Goal: Answer question/provide support: Answer question/provide support

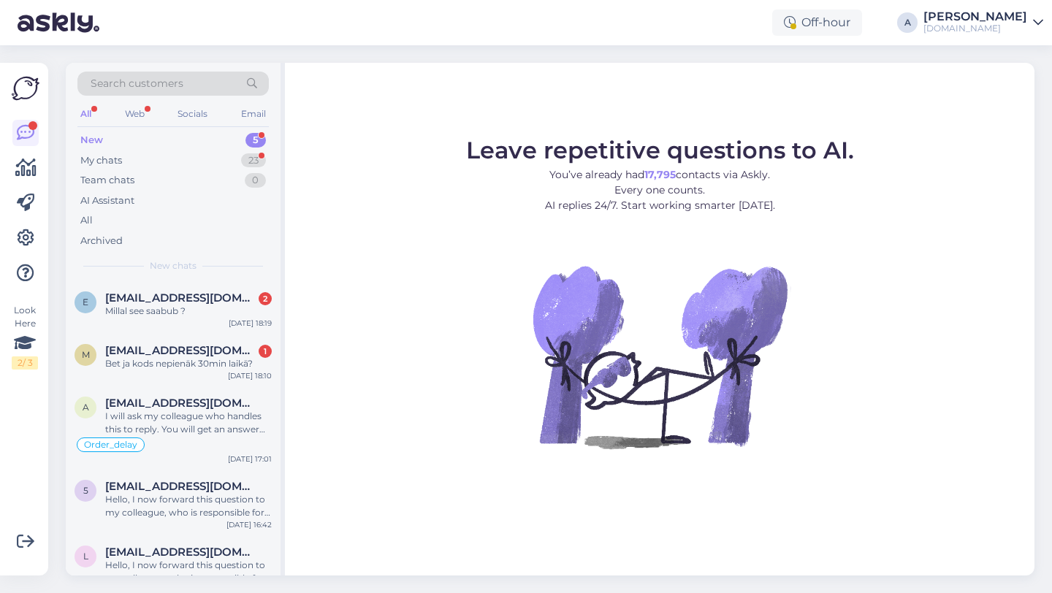
click at [199, 138] on div "New 5" at bounding box center [172, 140] width 191 height 20
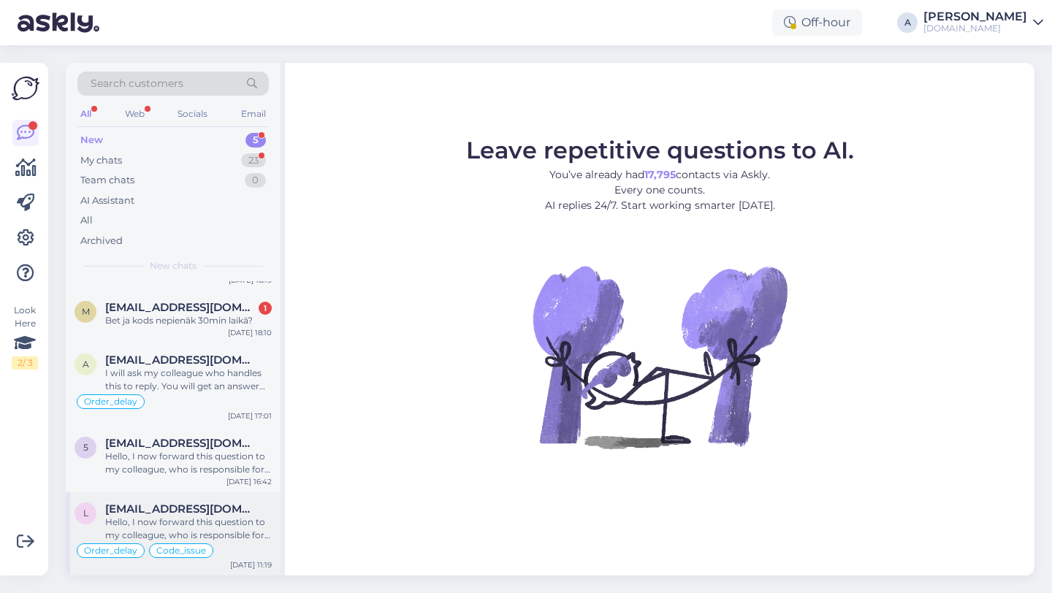
click at [165, 528] on div "Hello, I now forward this question to my colleague, who is responsible for this…" at bounding box center [188, 529] width 167 height 26
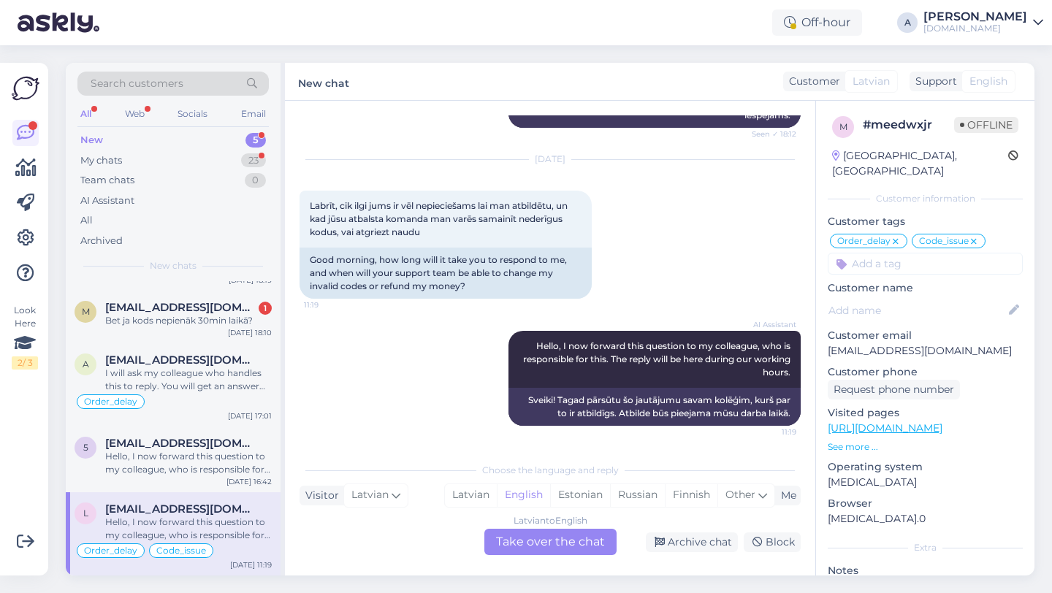
scroll to position [0, 0]
click at [1008, 158] on icon at bounding box center [1013, 157] width 10 height 10
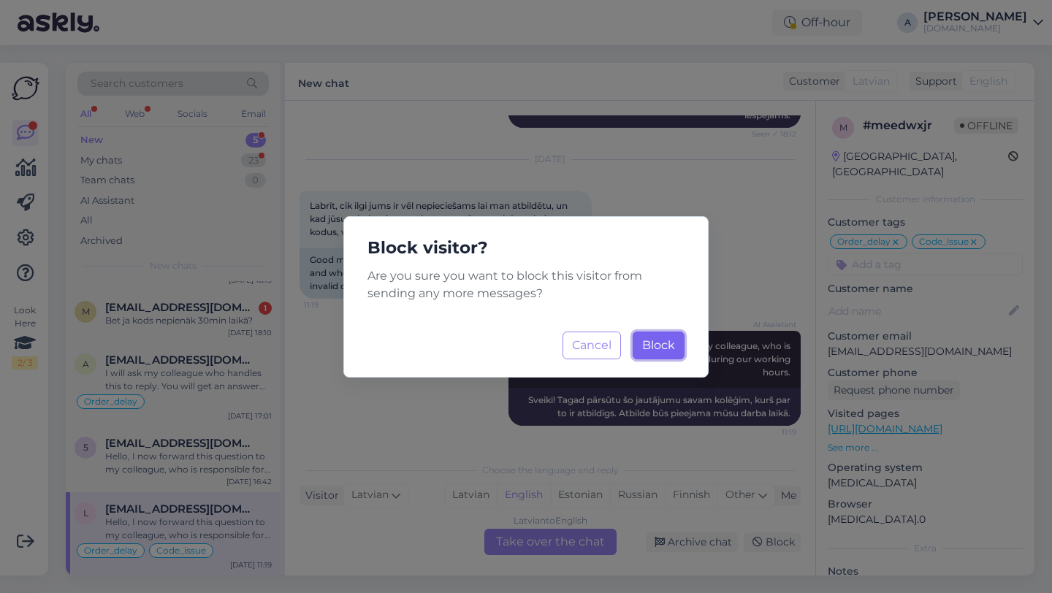
click at [652, 343] on span "Block" at bounding box center [658, 345] width 33 height 14
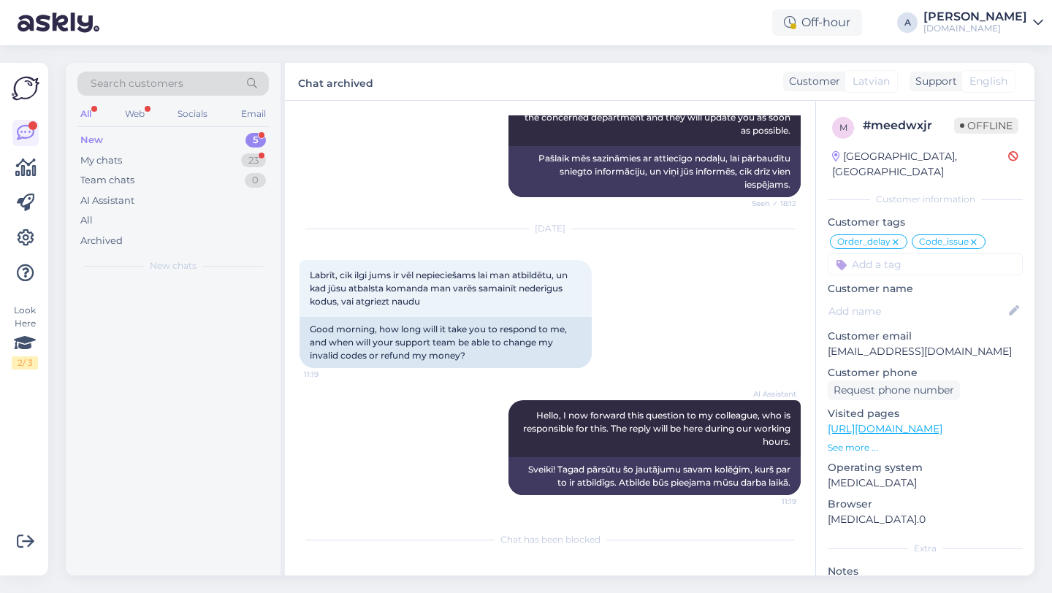
scroll to position [38609, 0]
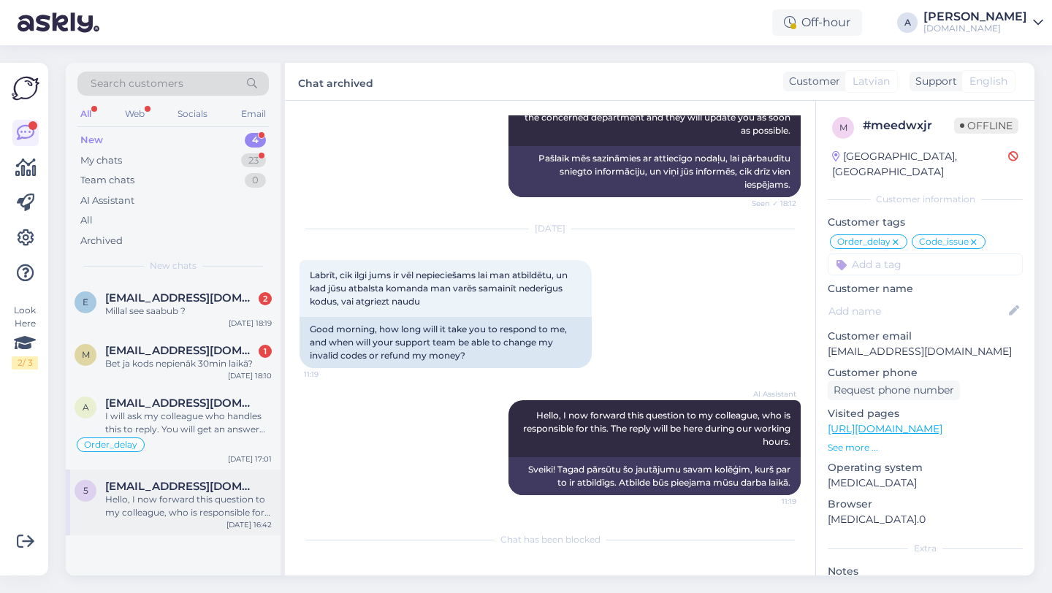
click at [210, 481] on span "[EMAIL_ADDRESS][DOMAIN_NAME]" at bounding box center [181, 486] width 152 height 13
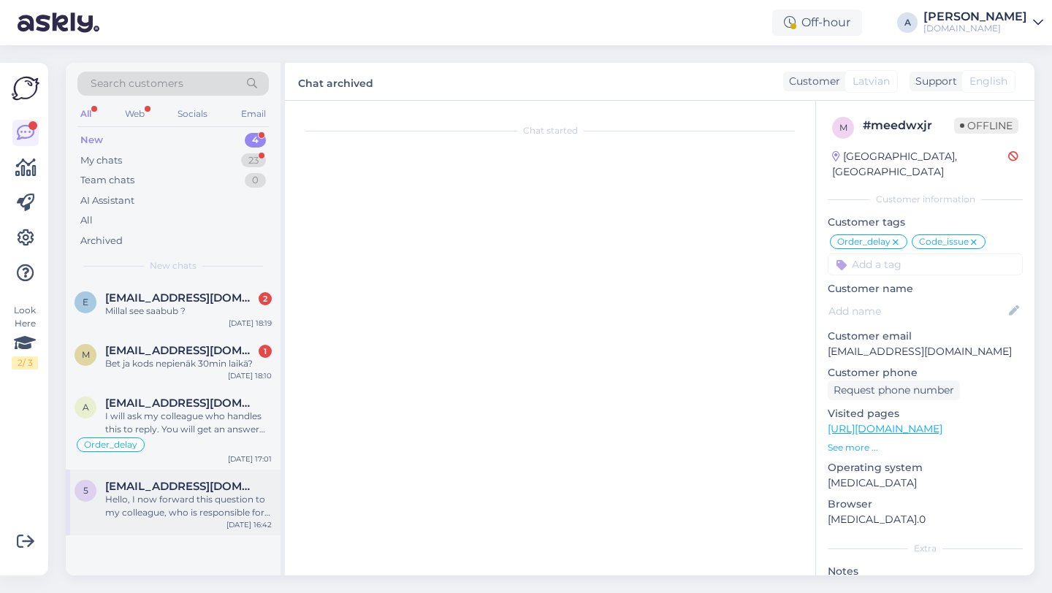
scroll to position [28, 0]
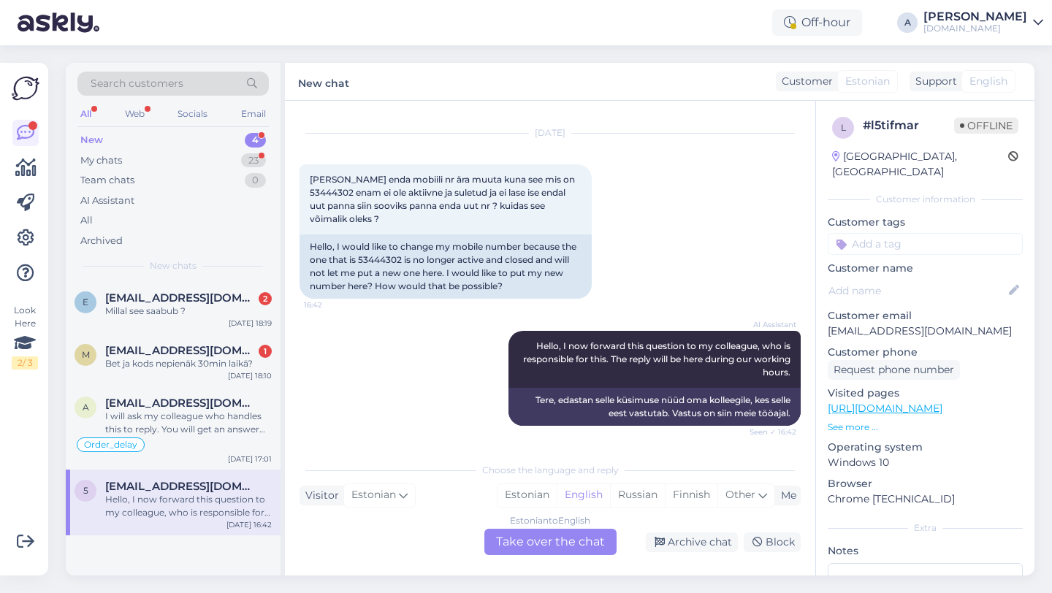
click at [513, 533] on div "Estonian to English Take over the chat" at bounding box center [550, 542] width 132 height 26
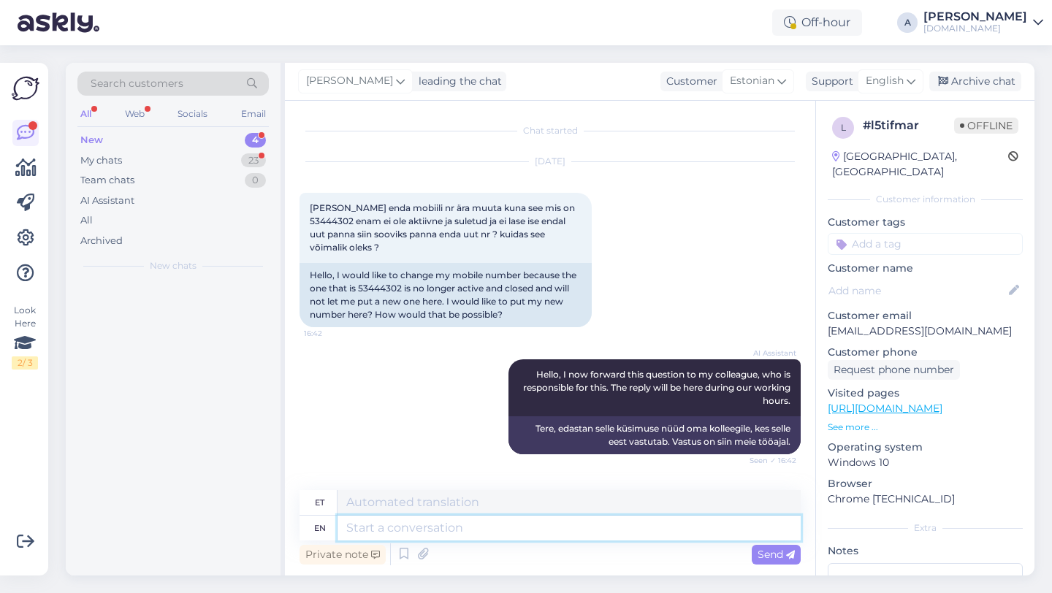
click at [443, 538] on textarea at bounding box center [568, 528] width 463 height 25
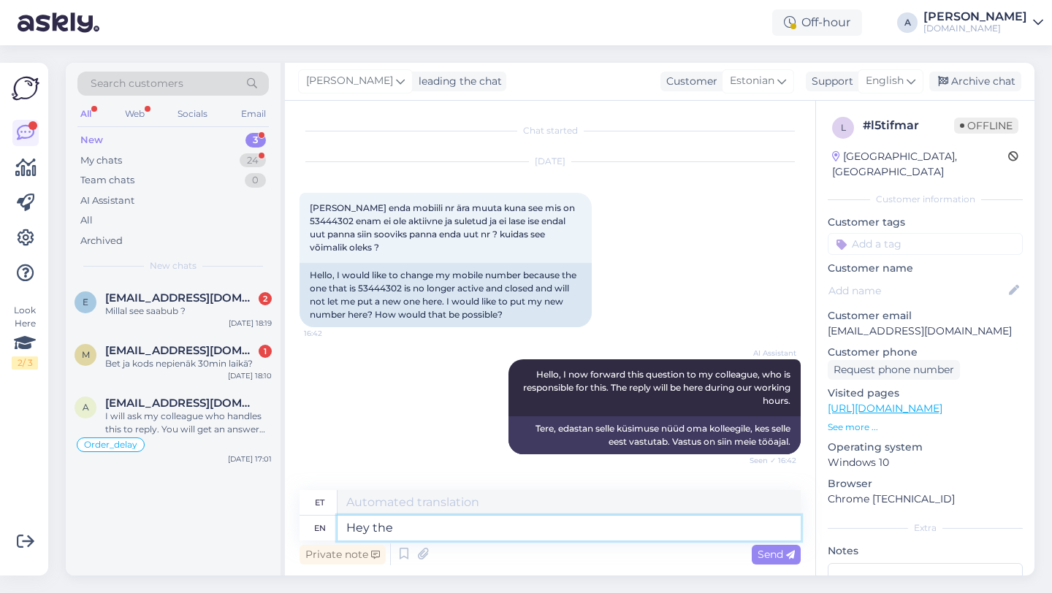
type textarea "Hey ther"
type textarea "Hei"
type textarea "Hey there!"
type textarea "Tere!"
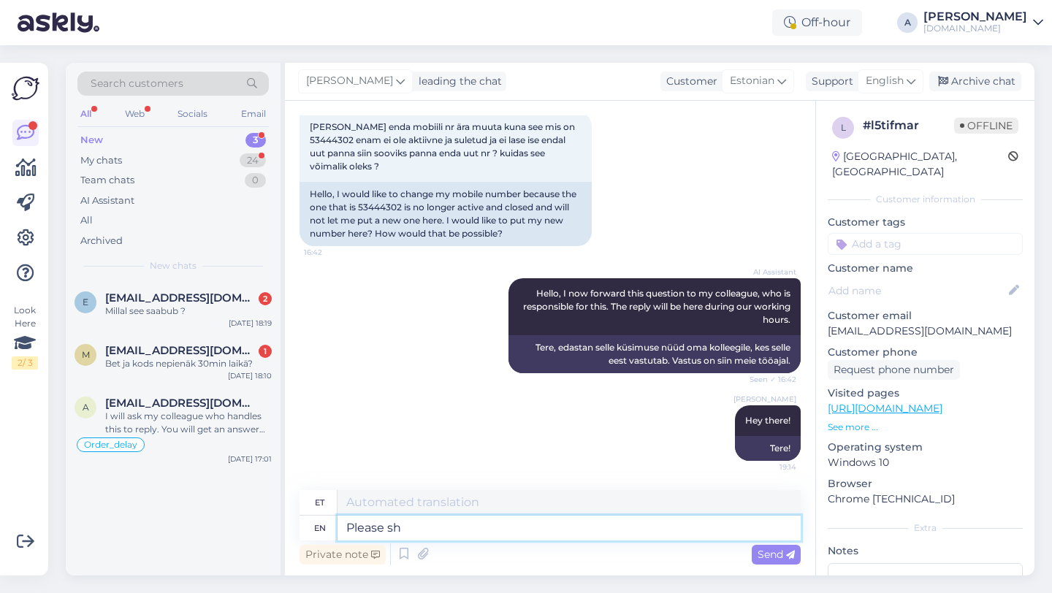
type textarea "Please sha"
type textarea "Palun"
type textarea "Please share with me"
type textarea "Palun jaga"
type textarea "Please share with me y"
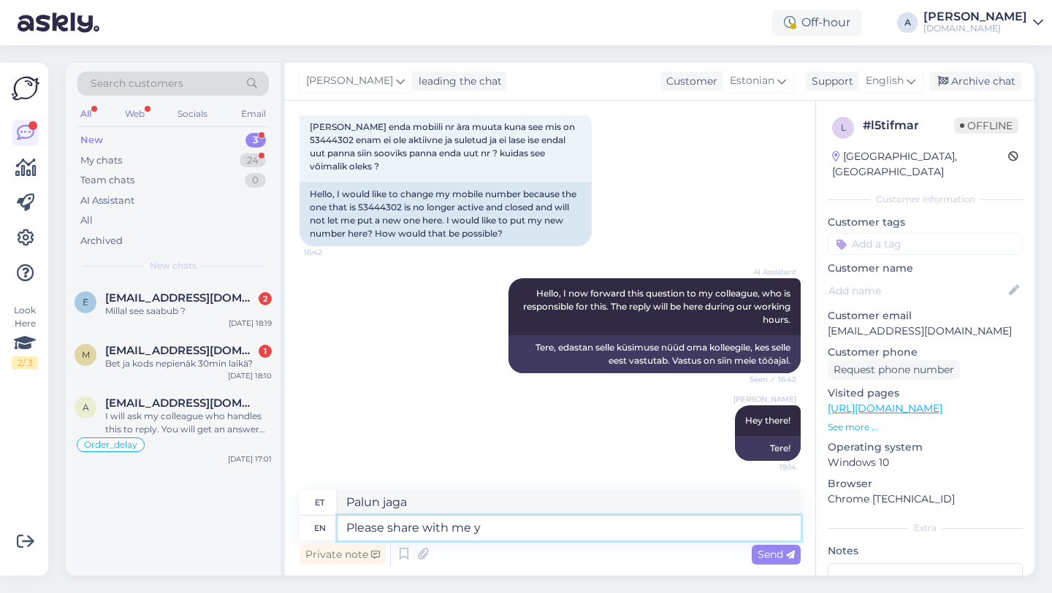
type textarea "Palun jagage"
type textarea "Please share with me your"
type textarea "Palun jaga minuga"
type textarea "Please share with me your"
type textarea "Palun jaga minuga oma"
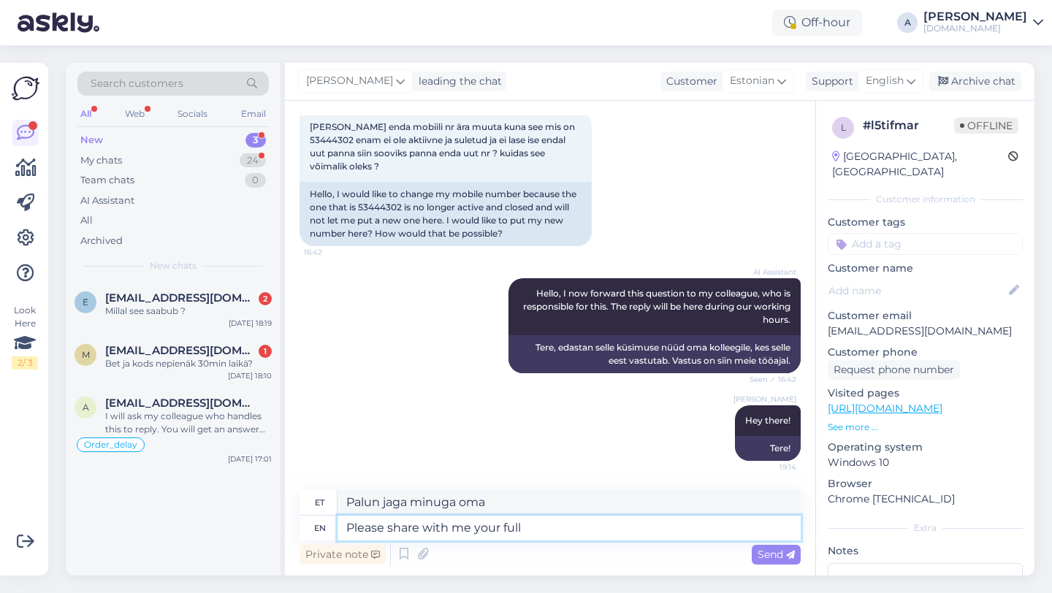
type textarea "Please share with me your full"
type textarea "Palun jaga minuga oma täielikku"
type textarea "Please share with me your em"
type textarea "Palun jaga minuga oma"
type textarea "Please share with me your email,"
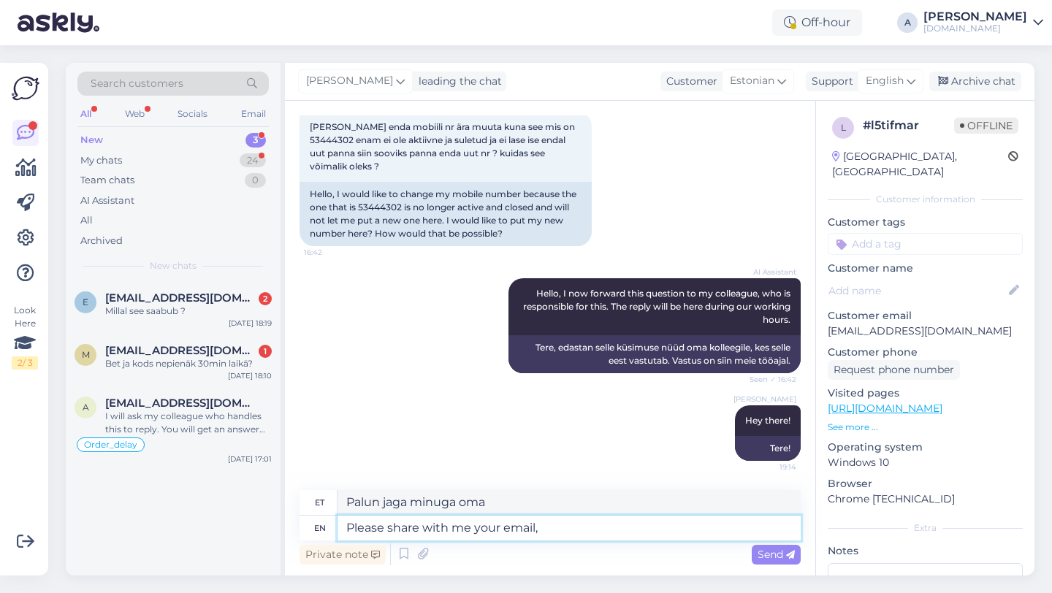
type textarea "Palun jaga minuga oma e-posti aadressi,"
type textarea "Please share with me your email, full name"
type textarea "Palun jaga minuga oma täielikku e-posti aadressi."
type textarea "Please share with me your email, full name an"
type textarea "Palun jaga minuga oma e-posti aadressi ja täisnime."
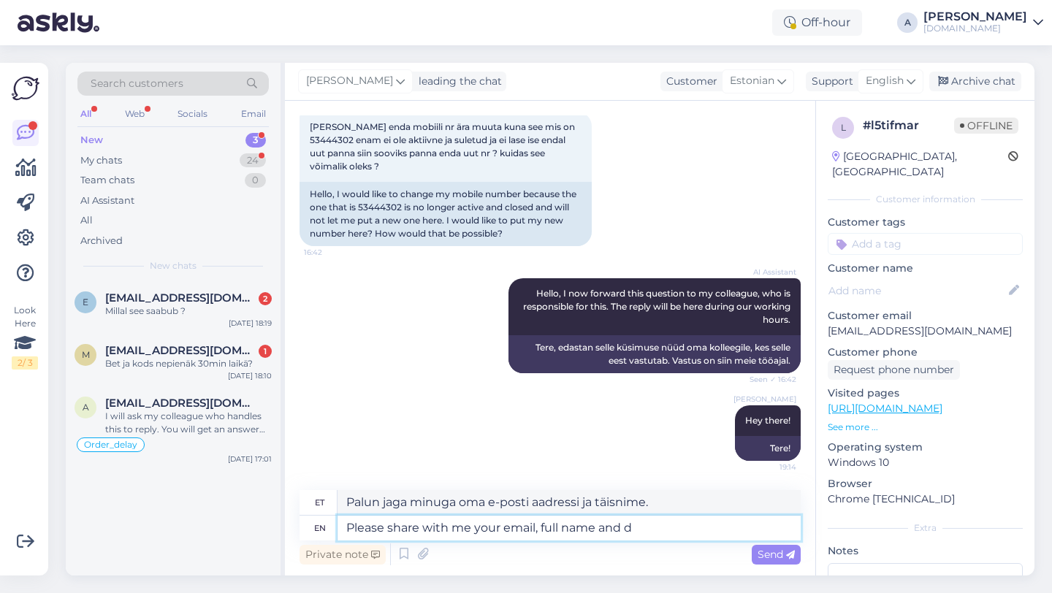
type textarea "Please share with me your email, full name and da"
type textarea "Palun jaga minuga oma e-posti aadressi, täisnime ja"
type textarea "Please share with me your email, full name and date o"
type textarea "Palun jaga minuga oma e-posti aadressi, täisnime ja kuupäeva."
type textarea "Please share with me your email, full name and date of b"
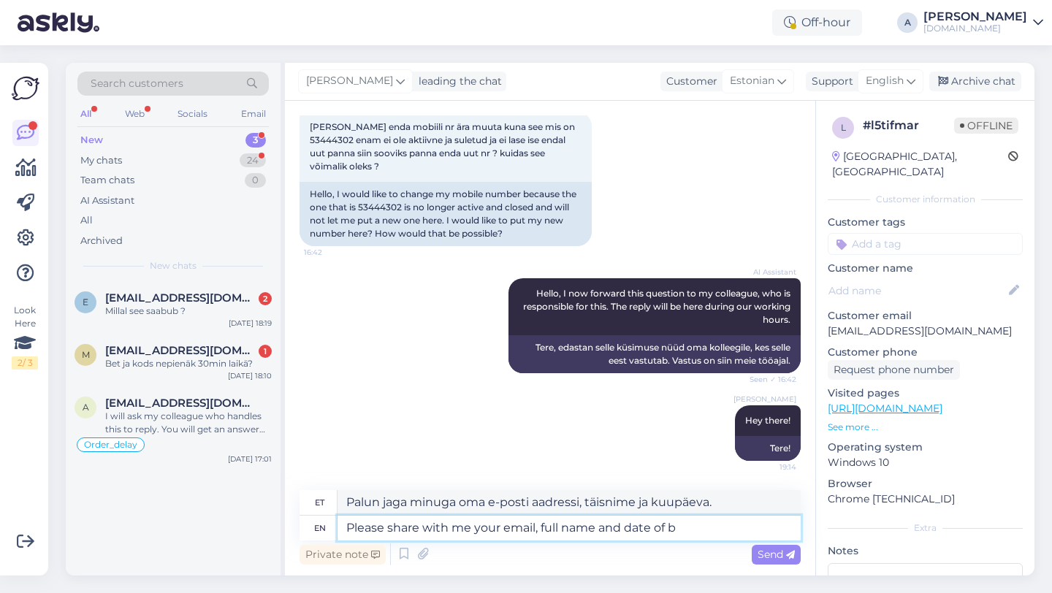
type textarea "Palun jagage minuga oma e-posti aadressi, täisnime ja kuupäeva."
type textarea "Please share with me your email, full name and date of birth."
type textarea "Palun jaga minuga oma e-posti aadressi, täisnime ja sünnikuupäeva."
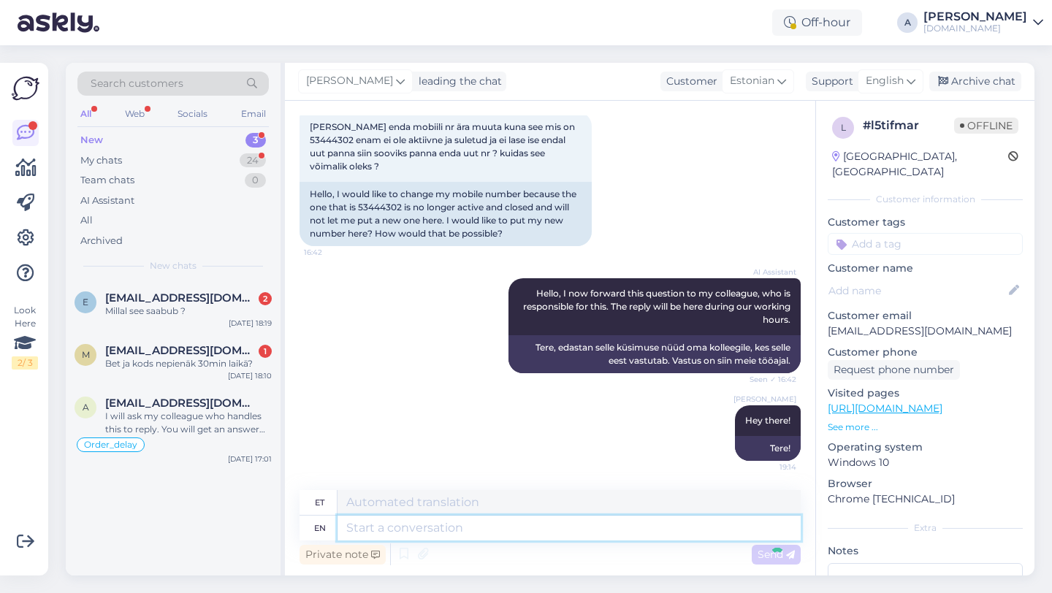
scroll to position [182, 0]
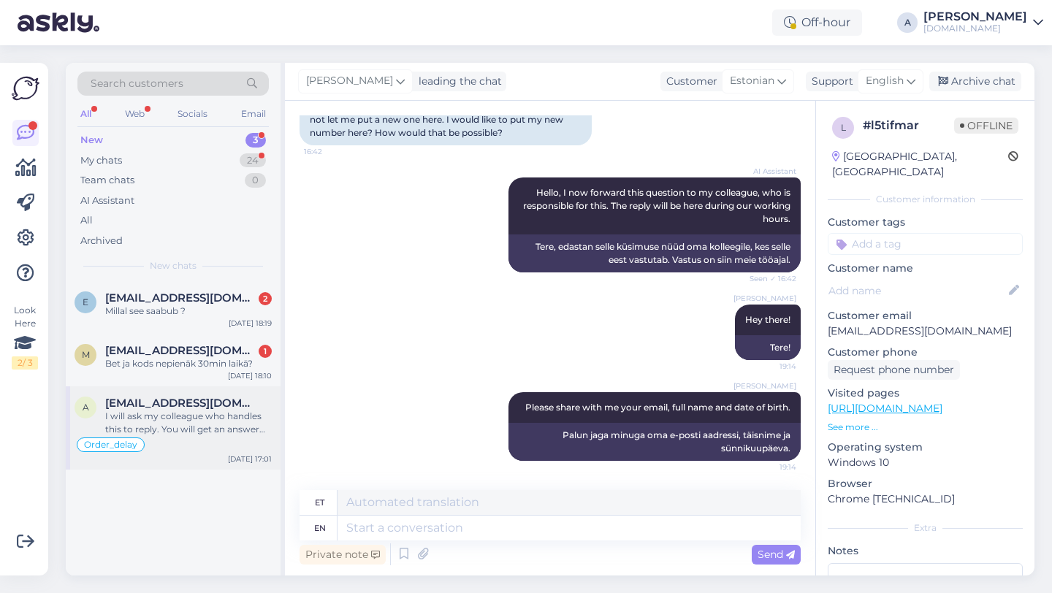
click at [145, 413] on div "I will ask my colleague who handles this to reply. You will get an answer durin…" at bounding box center [188, 423] width 167 height 26
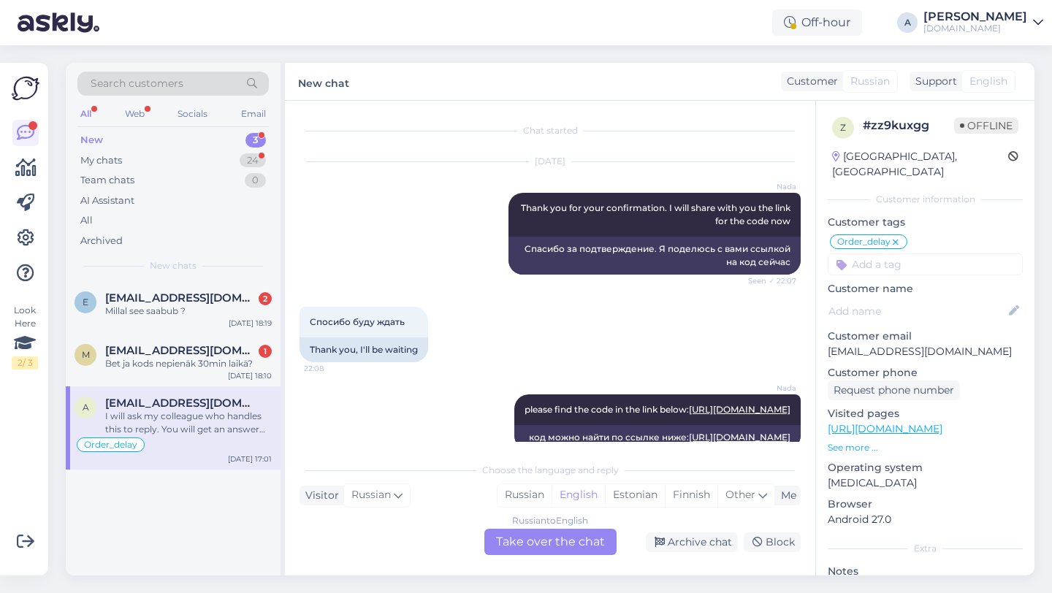
scroll to position [12265, 0]
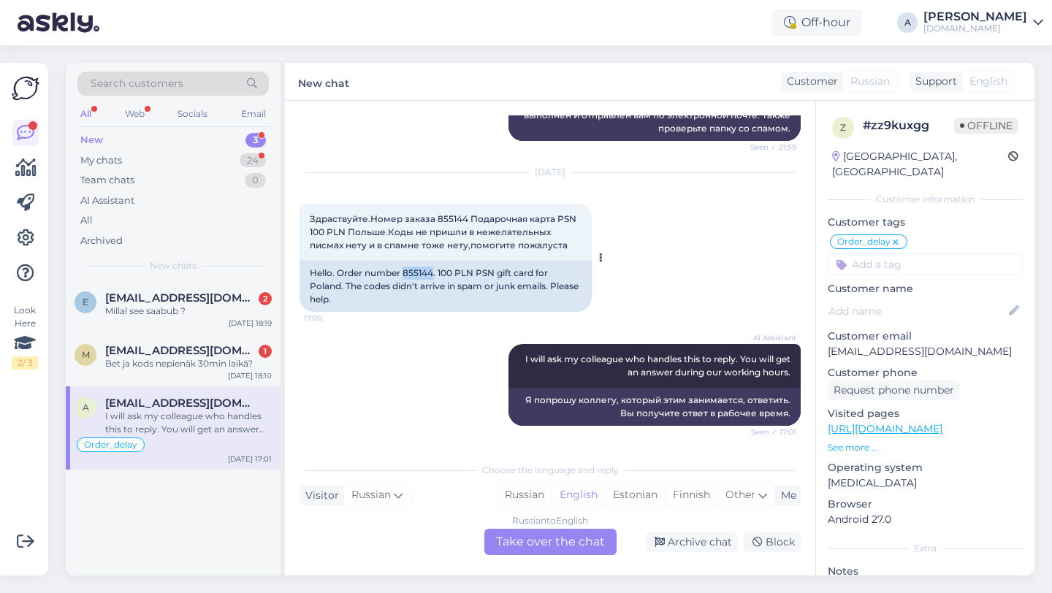
drag, startPoint x: 433, startPoint y: 272, endPoint x: 405, endPoint y: 272, distance: 28.5
click at [405, 272] on div "Hello. Order number 855144. 100 PLN PSN gift card for Poland. The codes didn't …" at bounding box center [445, 286] width 292 height 51
copy div "855144"
click at [508, 547] on div "Russian to English Take over the chat" at bounding box center [550, 542] width 132 height 26
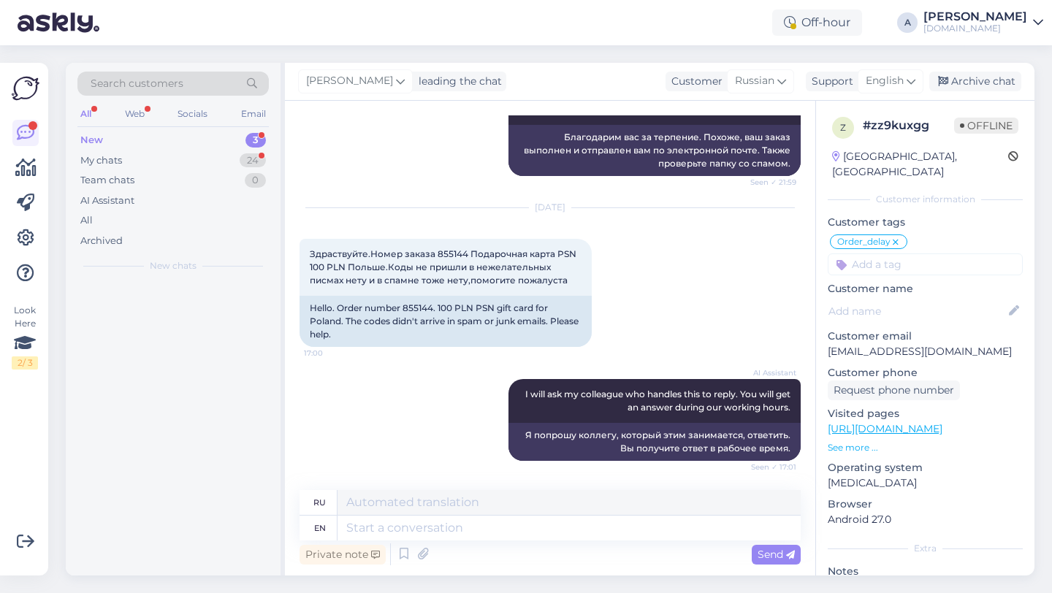
scroll to position [12230, 0]
click at [465, 522] on textarea at bounding box center [568, 528] width 463 height 25
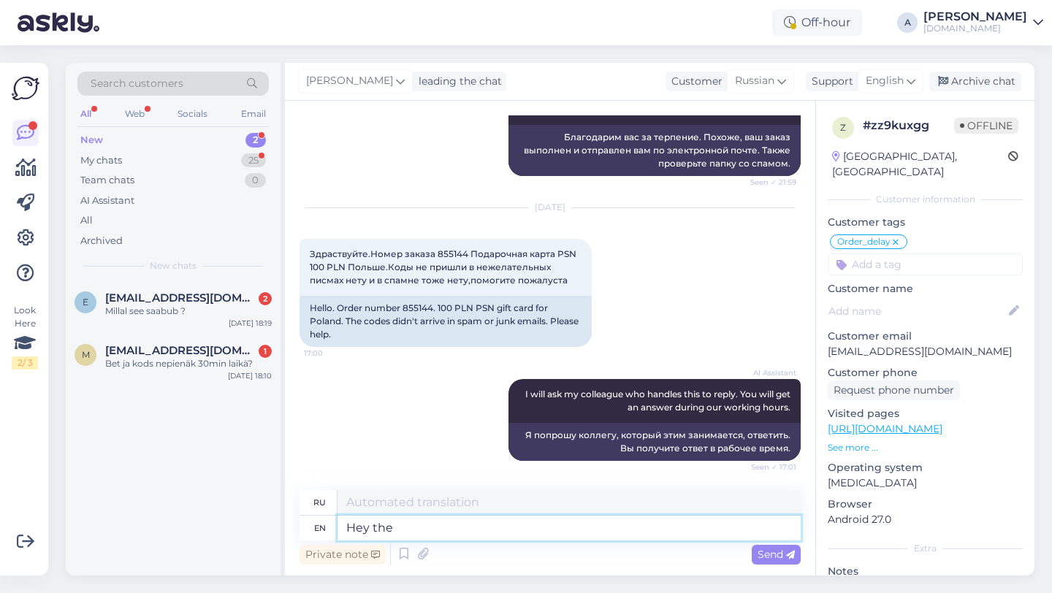
type textarea "Hey ther"
type textarea "Привет"
type textarea "Hey there!"
type textarea "Привет!"
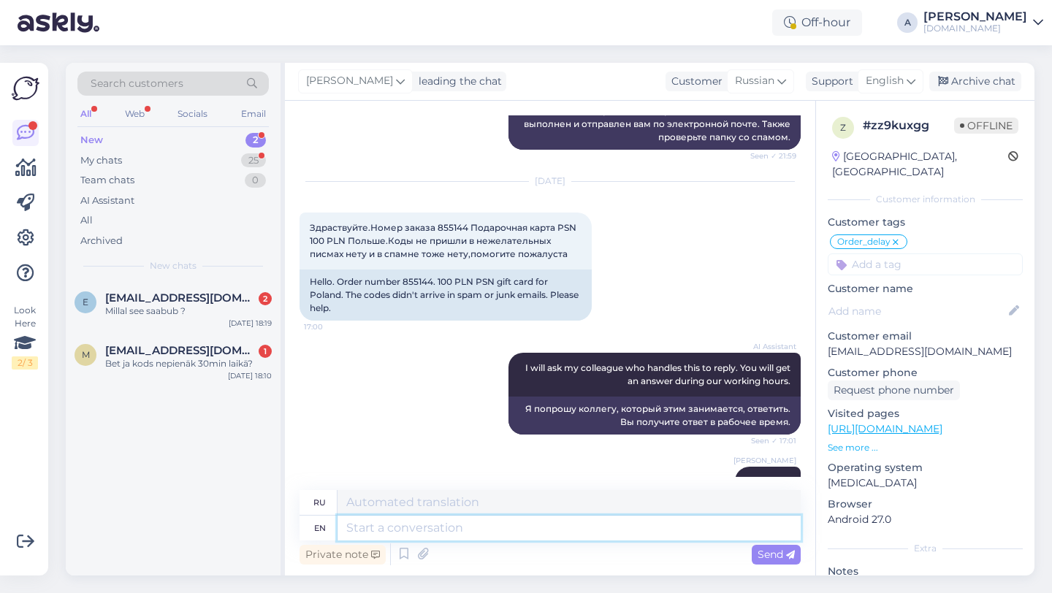
scroll to position [12317, 0]
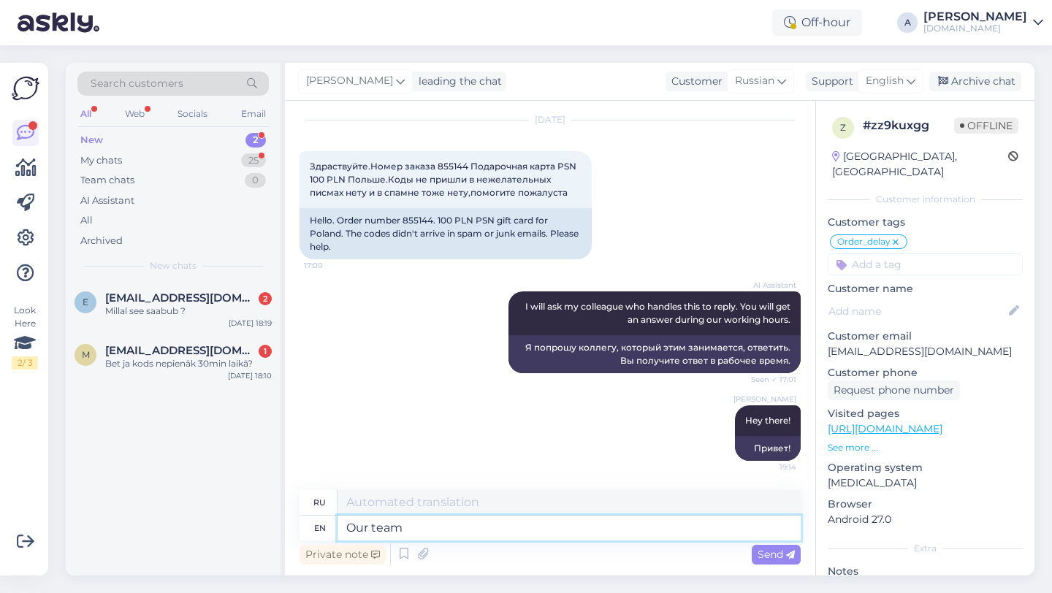
type textarea "Our team"
type textarea "Наш"
type textarea "Our team is"
type textarea "Наша команда"
type textarea "Our team is wor"
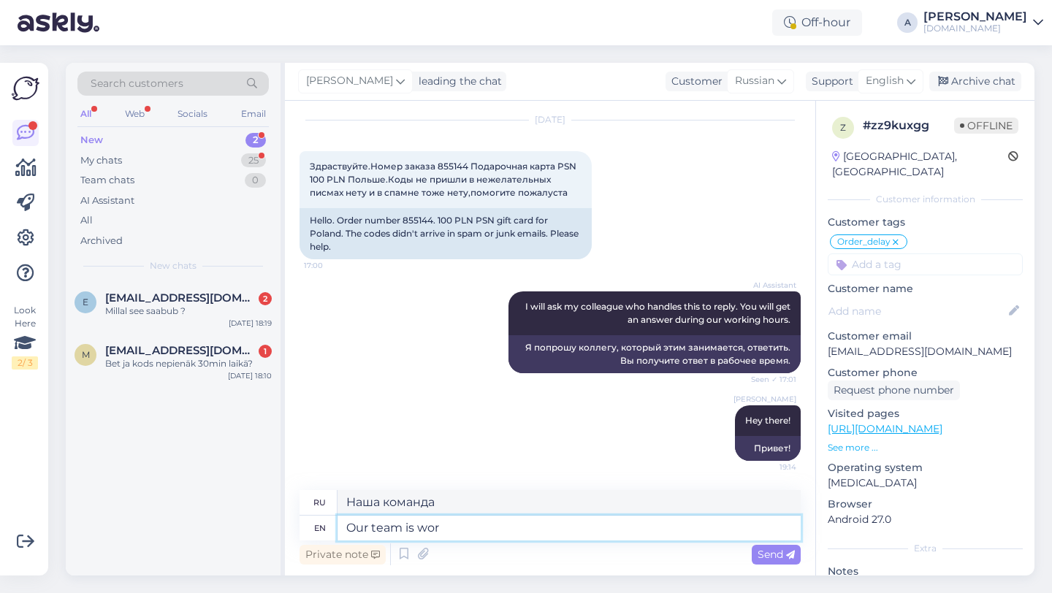
type textarea "Наша команда — это"
type textarea "Our team is working to s"
type textarea "Наша команда работает"
type textarea "Our team is working to send"
type textarea "[PERSON_NAME] команда работает над тем, чтобы"
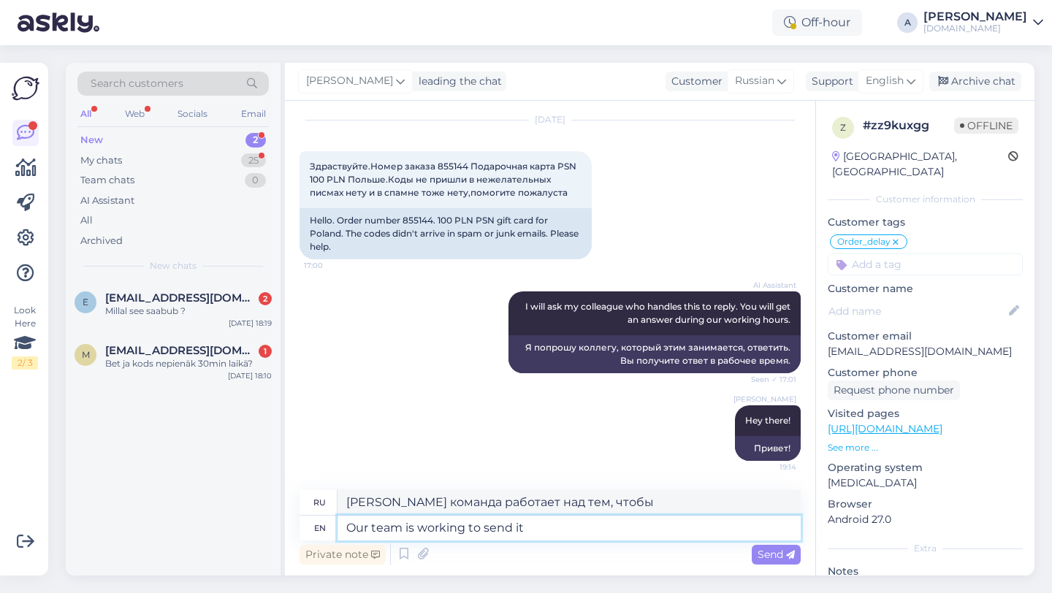
type textarea "Our team is working to send it a"
type textarea "[PERSON_NAME] команда работает над отправкой"
type textarea "Our team is working to send it as sp"
type textarea "[PERSON_NAME] команда работает над тем, чтобы отправить его как можно скорее."
type textarea "Our team is working to send it as sp"
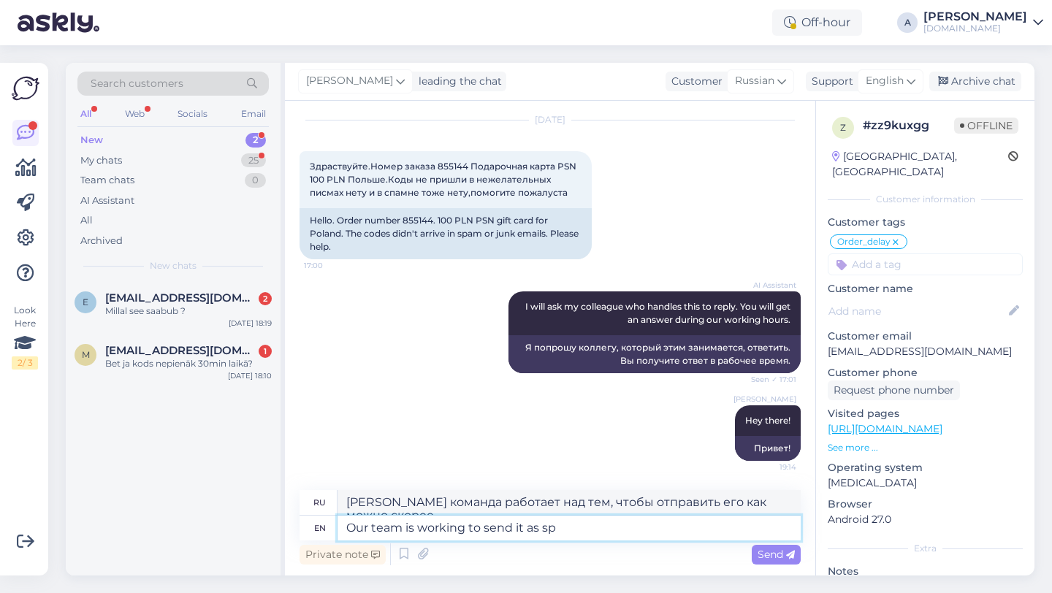
type textarea "[PERSON_NAME] команда работает над тем, чтобы отправить его как сп"
type textarea "Our team is working to send it as soon a s"
type textarea "[PERSON_NAME] команда работает над тем, чтобы отправить его как можно скорее."
type textarea "Our team is working to send it as soon as possible."
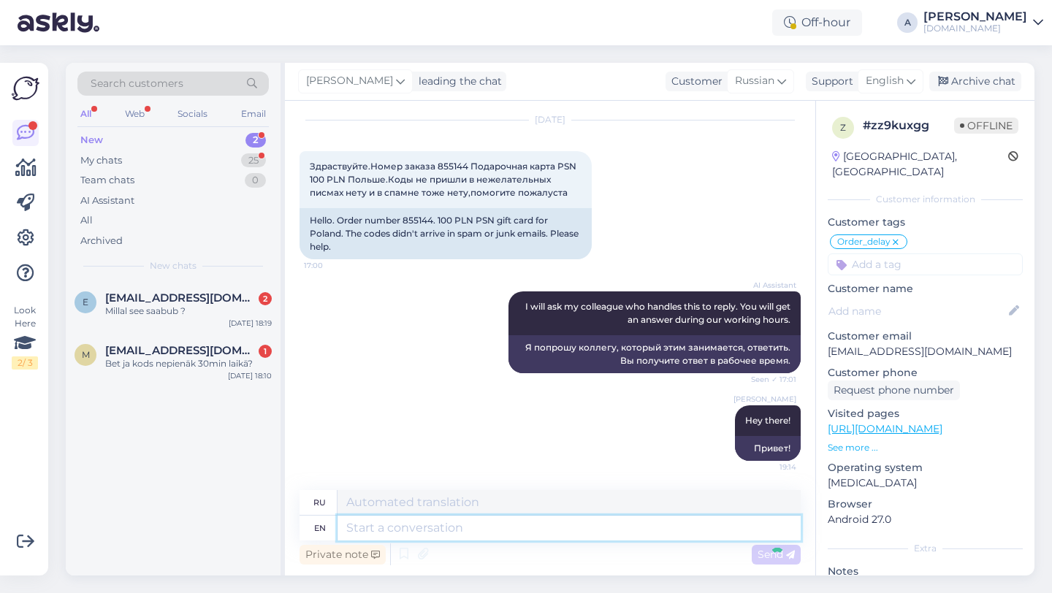
scroll to position [12418, 0]
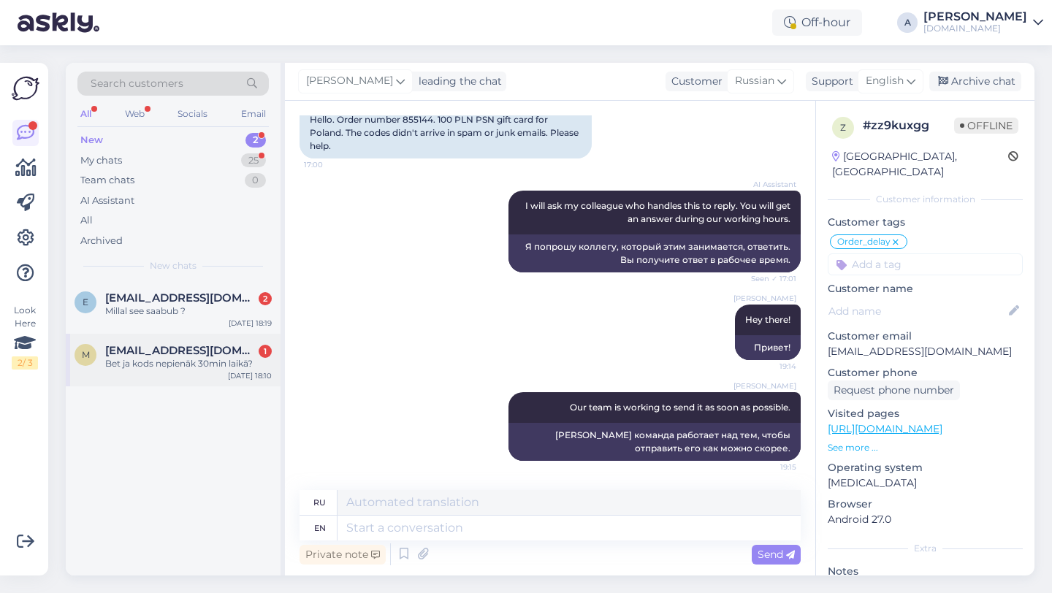
click at [201, 373] on div "m [EMAIL_ADDRESS][DOMAIN_NAME] 1 Bet ja kods nepienāk 30min laikā? [DATE] 18:10" at bounding box center [173, 360] width 215 height 53
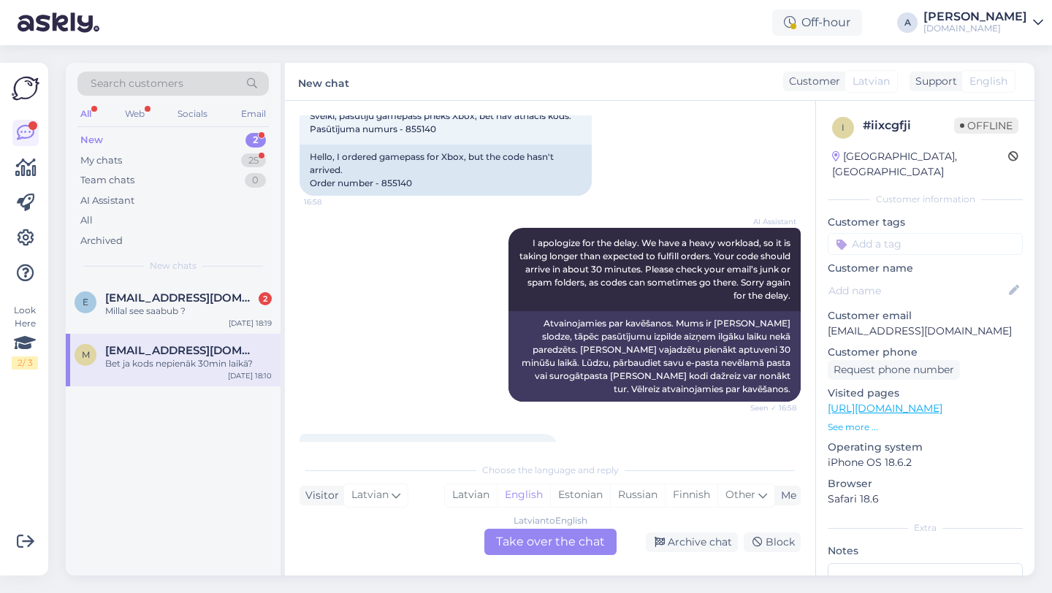
scroll to position [93, 0]
drag, startPoint x: 411, startPoint y: 187, endPoint x: 383, endPoint y: 186, distance: 27.8
click at [383, 186] on div "Hello, I ordered gamepass for Xbox, but the code hasn't arrived. Order number -…" at bounding box center [445, 168] width 292 height 51
copy div "855140"
click at [561, 546] on div "Latvian to English Take over the chat" at bounding box center [550, 542] width 132 height 26
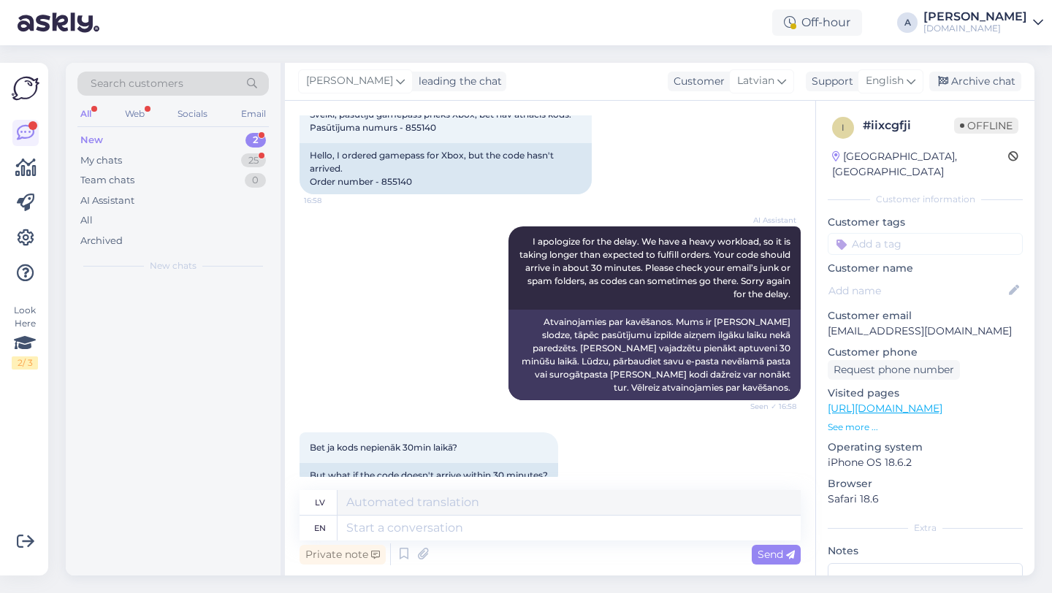
scroll to position [121, 0]
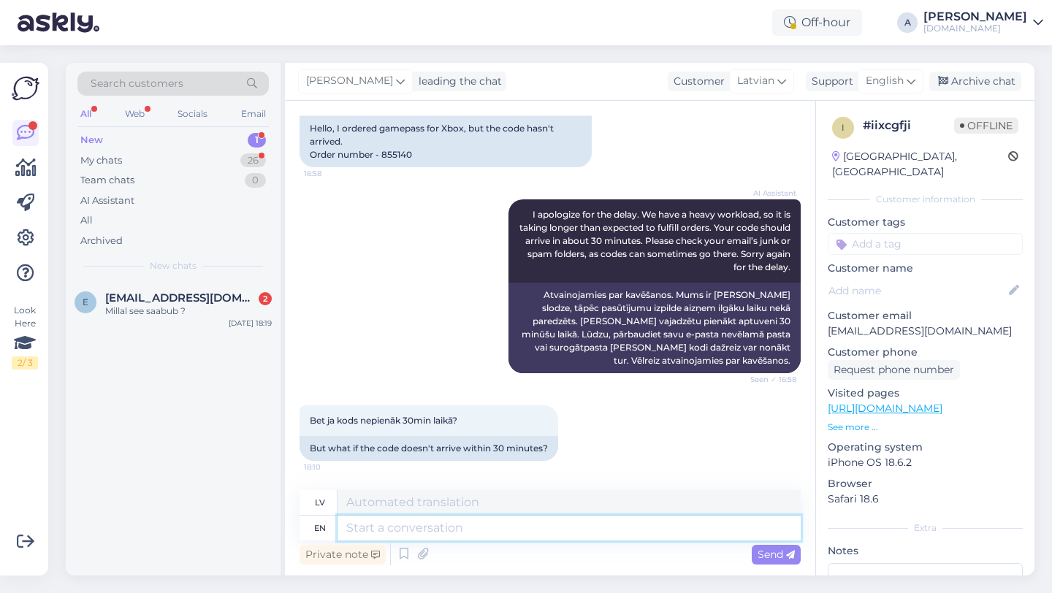
click at [415, 533] on textarea at bounding box center [568, 528] width 463 height 25
type textarea "Hey the"
type textarea "Hei"
type textarea "Hey there!"
type textarea "Sveiki!"
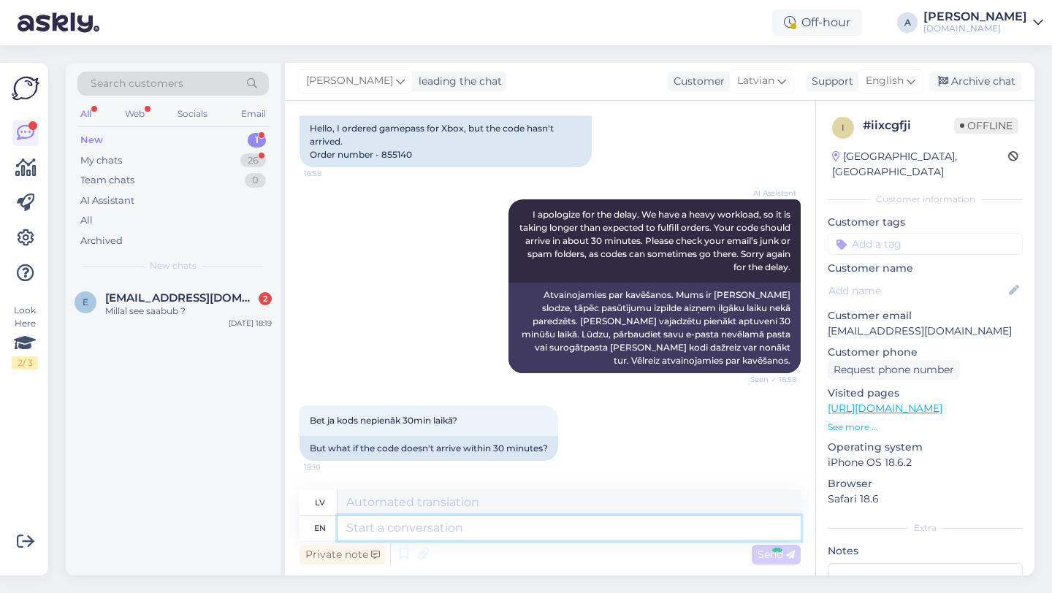
scroll to position [208, 0]
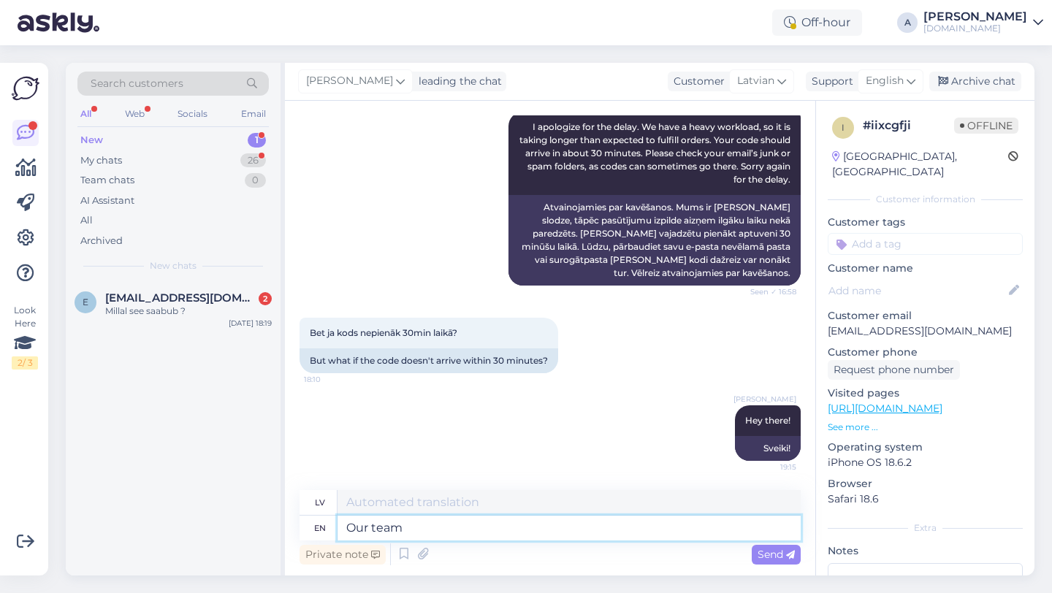
type textarea "Our team"
type textarea "Mūsu"
type textarea "Our team is"
type textarea "Mūsu komanda ir"
type textarea "Our team is working to se"
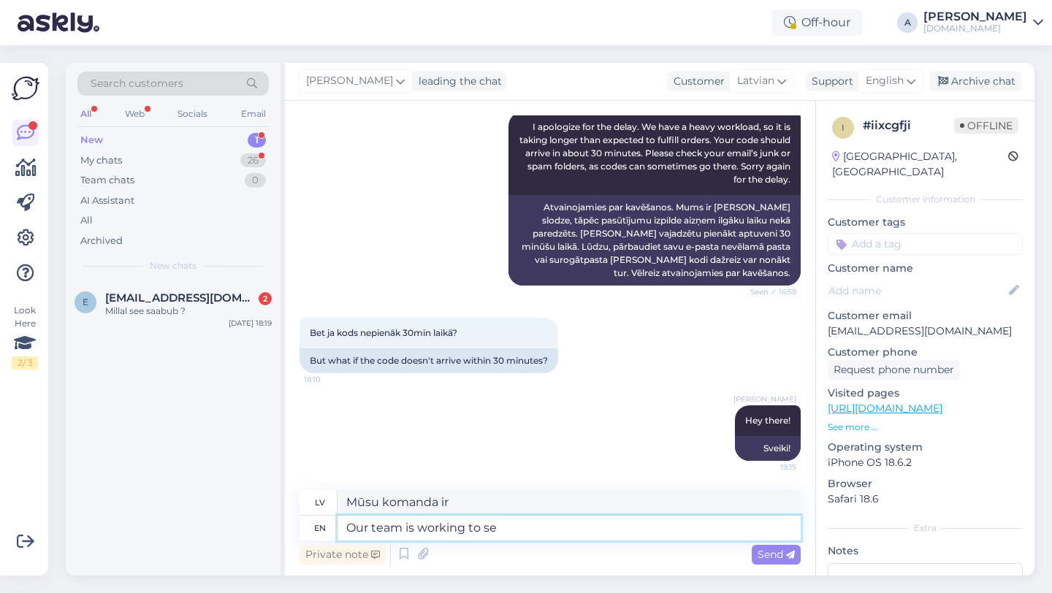
type textarea "Mūsu komanda strādā"
type textarea "Our team is working to send it"
type textarea "Mūsu komanda strādā pie tā, lai"
type textarea "Our team is working to send it as s"
type textarea "Mūsu komanda strādā pie nosūtīšanas"
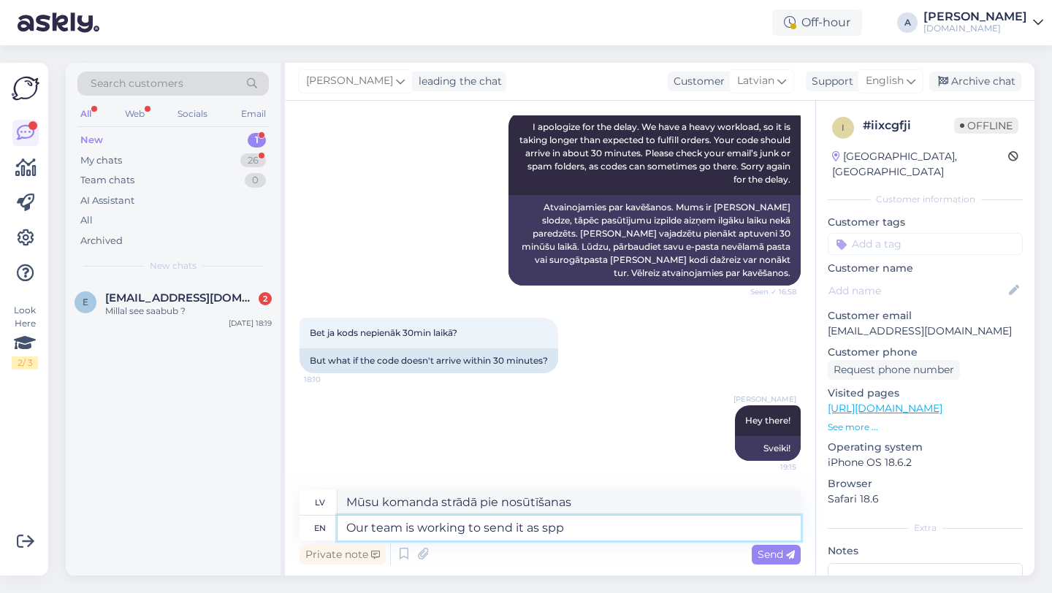
type textarea "Our team is working to send it as sppn"
type textarea "Mūsu komanda strādā, lai to nosūtītu kā"
type textarea "Our team is working to send it as sppn"
type textarea "Mūsu komanda strādā, lai to nosūtītu kā sppn."
type textarea "Our team is working to send it as soon as possible."
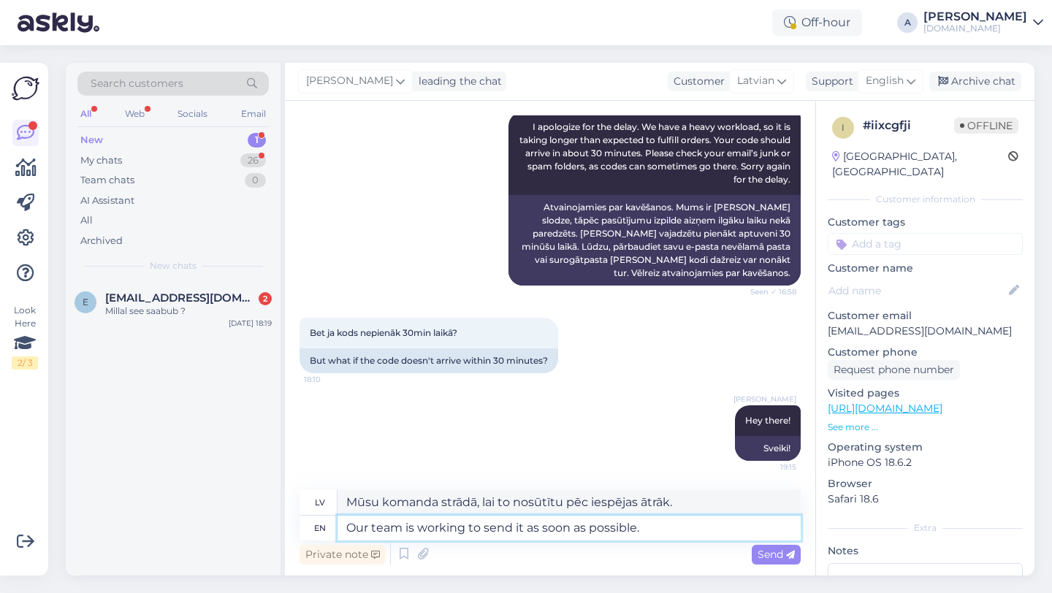
type textarea "Mūsu komanda strādā, lai to nosūtītu kā s"
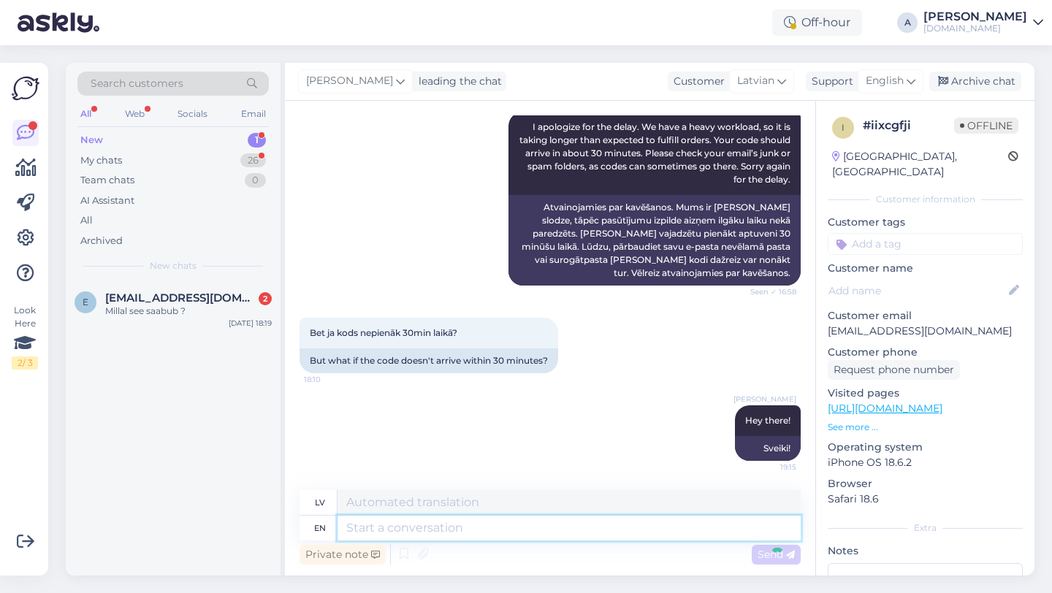
scroll to position [296, 0]
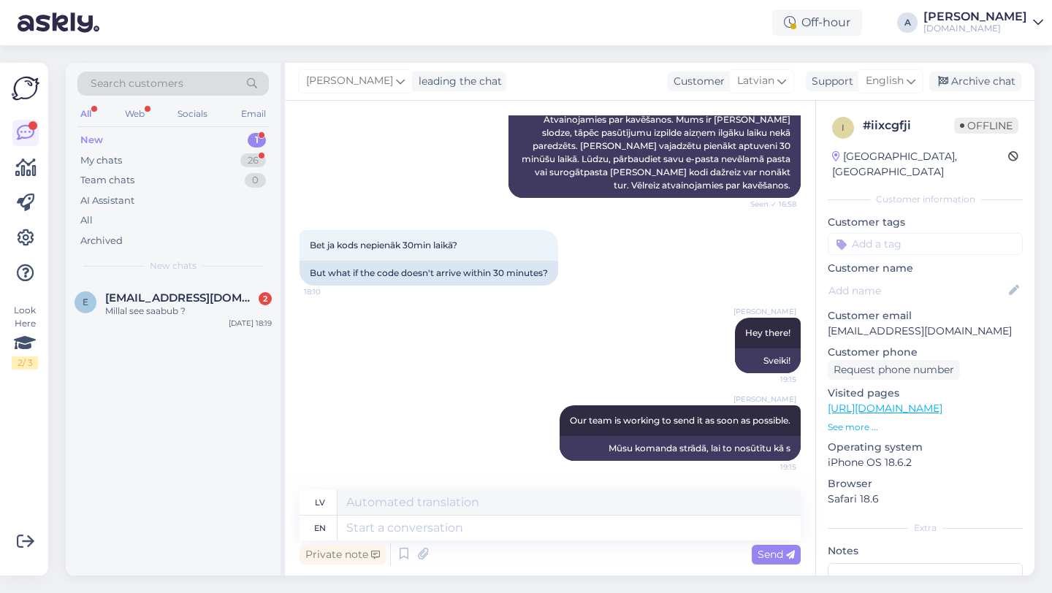
click at [949, 233] on input at bounding box center [925, 244] width 195 height 22
type input "orde"
click at [924, 278] on span "Order_delay" at bounding box center [924, 282] width 53 height 9
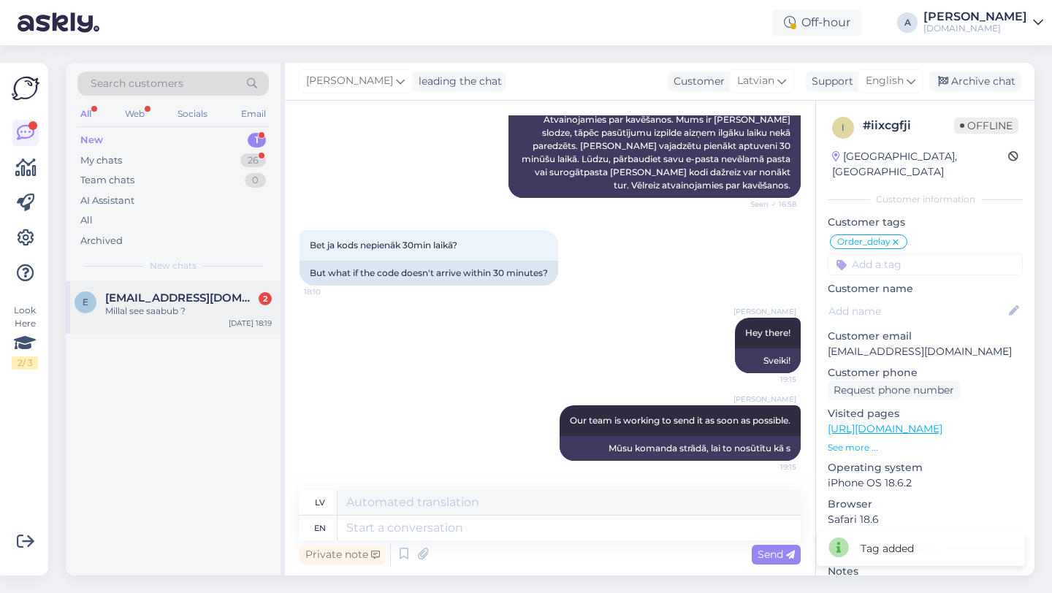
click at [181, 305] on div "Millal see saabub ?" at bounding box center [188, 311] width 167 height 13
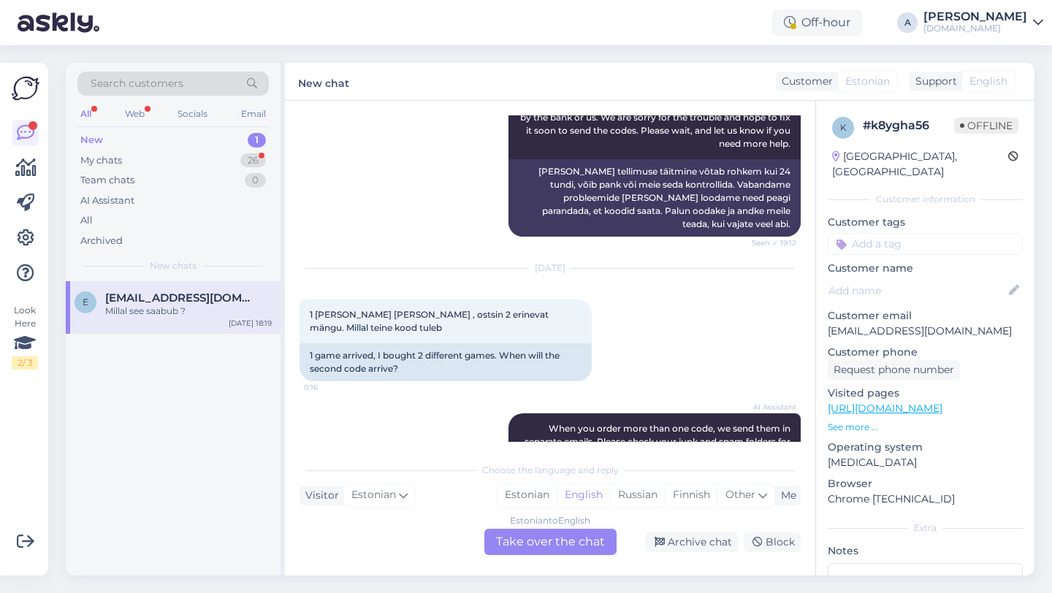
scroll to position [1185, 0]
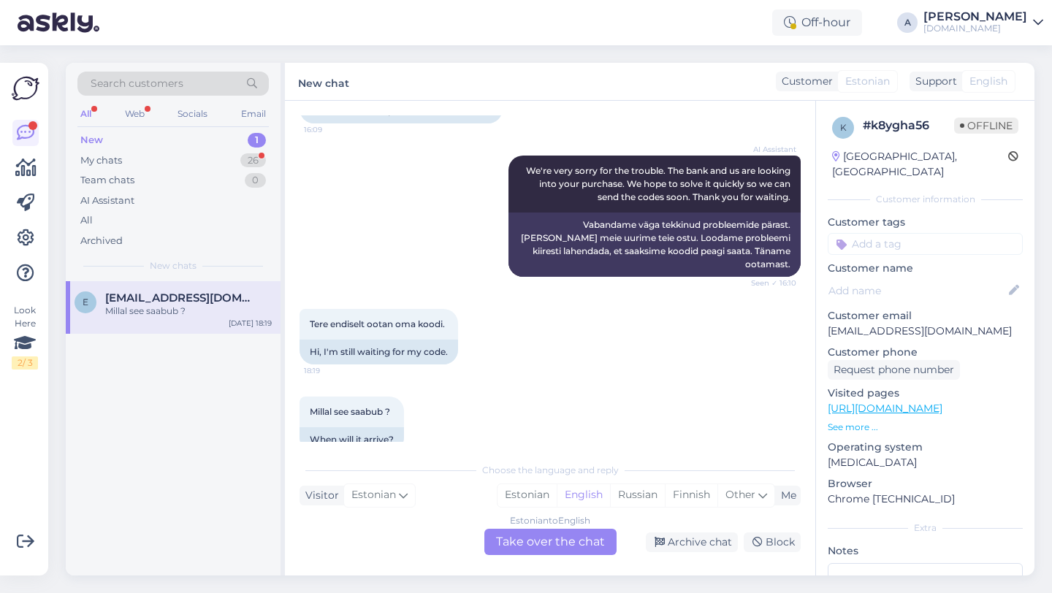
click at [556, 549] on div "Estonian to English Take over the chat" at bounding box center [550, 542] width 132 height 26
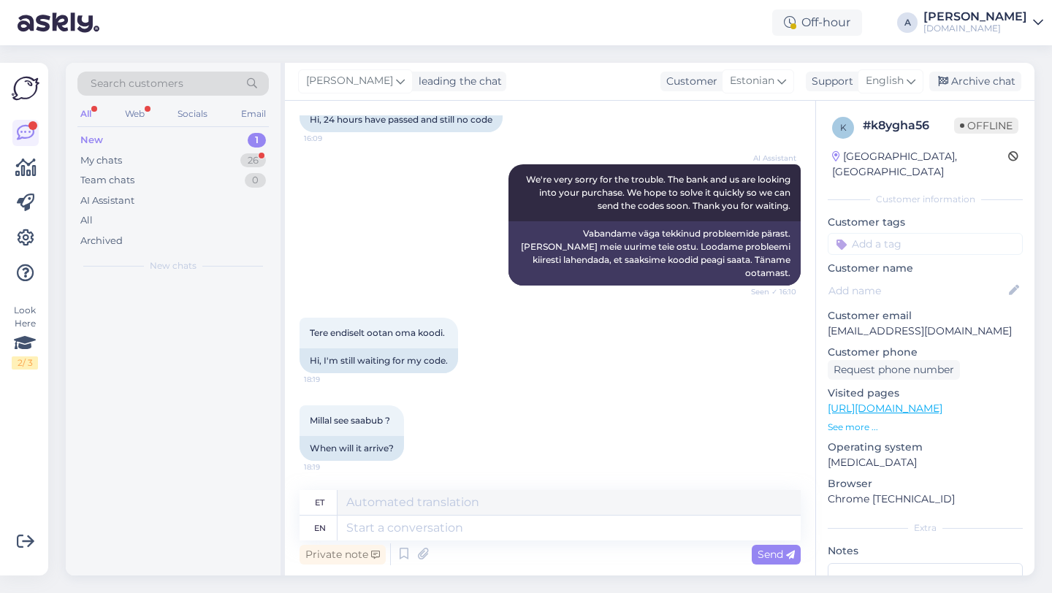
scroll to position [1150, 0]
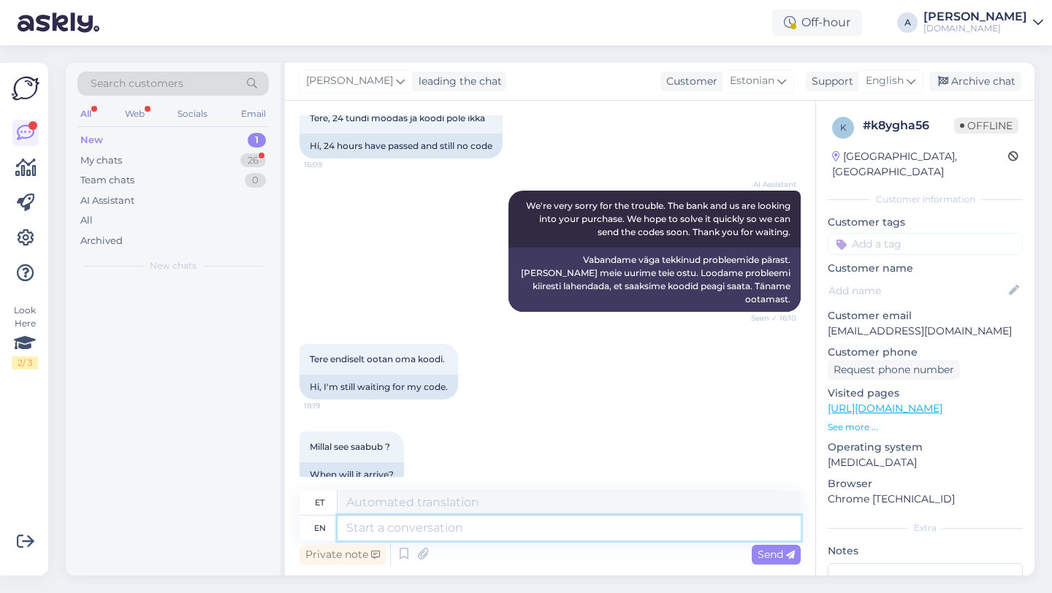
click at [497, 522] on textarea at bounding box center [568, 528] width 463 height 25
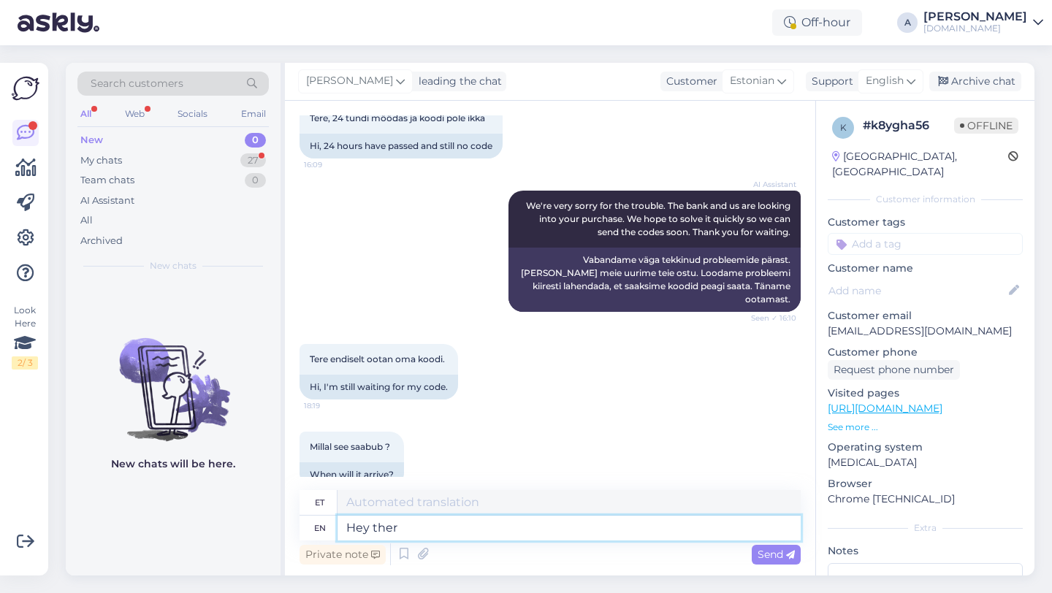
type textarea "Hey there"
type textarea "Hei"
type textarea "Hey there1"
type textarea "Tere seal1"
type textarea "Hey there!"
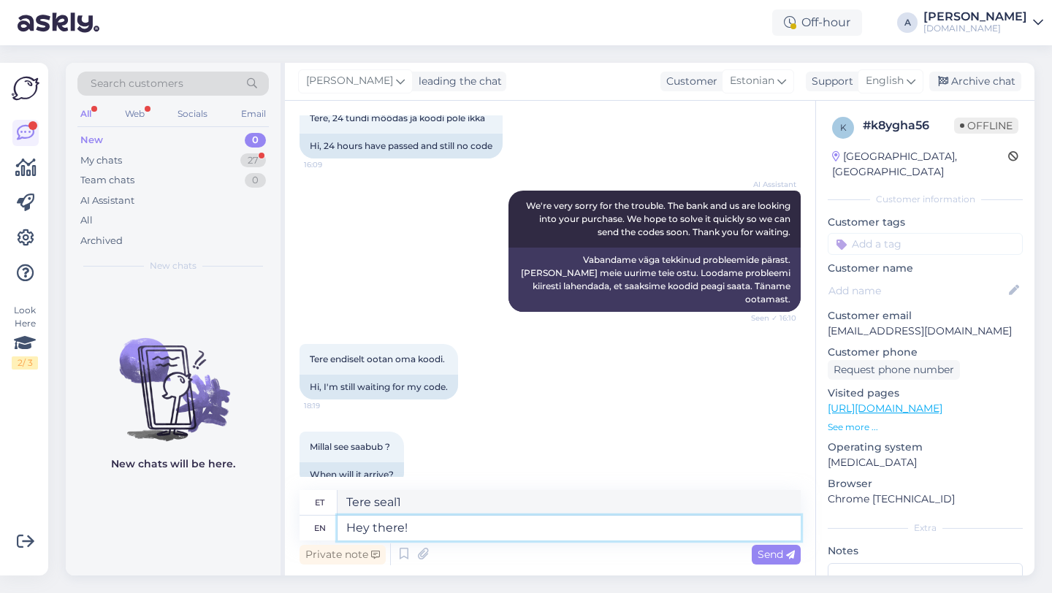
type textarea "Tere!"
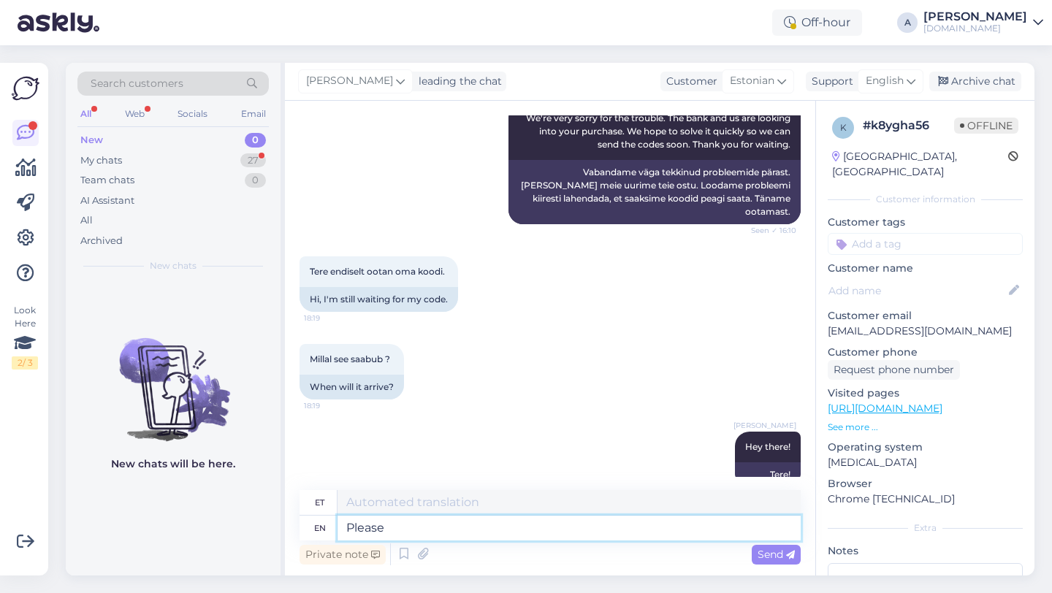
type textarea "Please"
type textarea "Palun"
type textarea "Please share with"
type textarea "Palun jaga"
type textarea "Please share with me you"
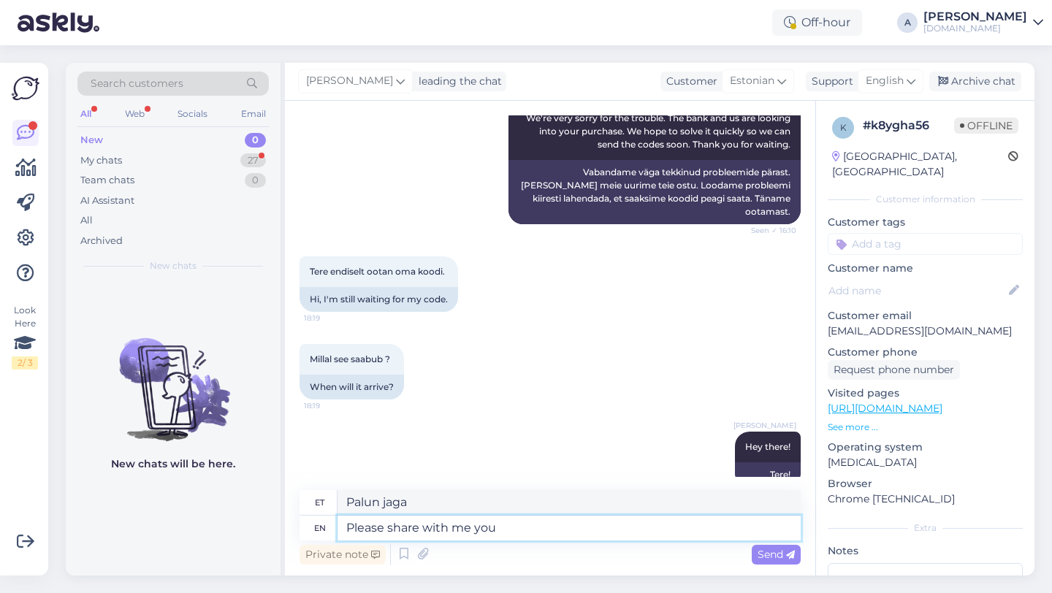
type textarea "Palun jagage"
type textarea "Please share with me your"
type textarea "Palun jaga minuga"
type textarea "Please share with me your orde"
type textarea "Palun jaga minuga oma"
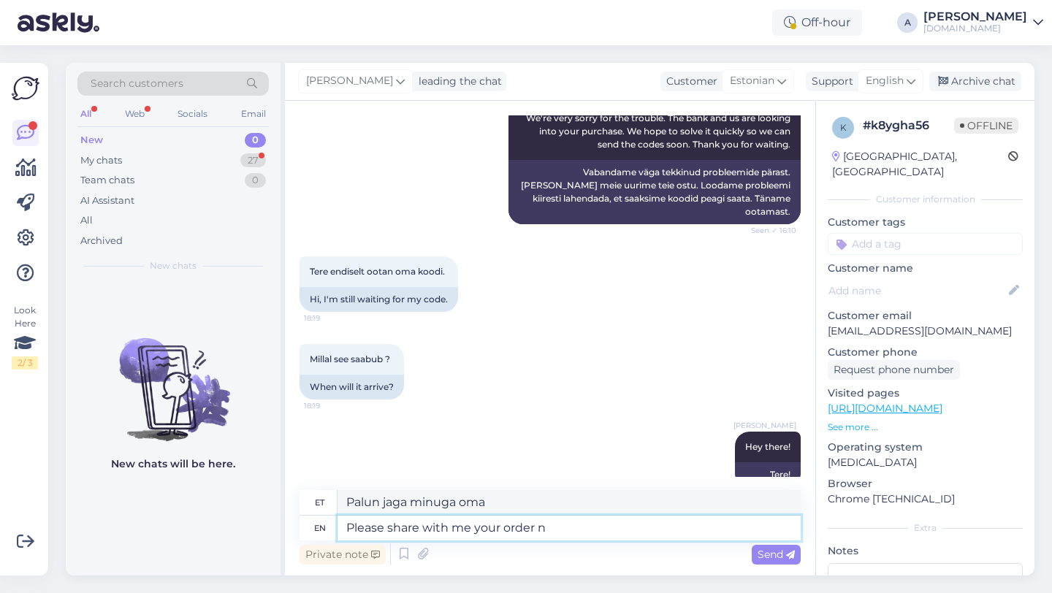
type textarea "Please share with me your order nu"
type textarea "Palun jaga minuga oma tellimust"
type textarea "Please share with me your order number."
type textarea "Palun jaga minuga oma tellimuse numbrit."
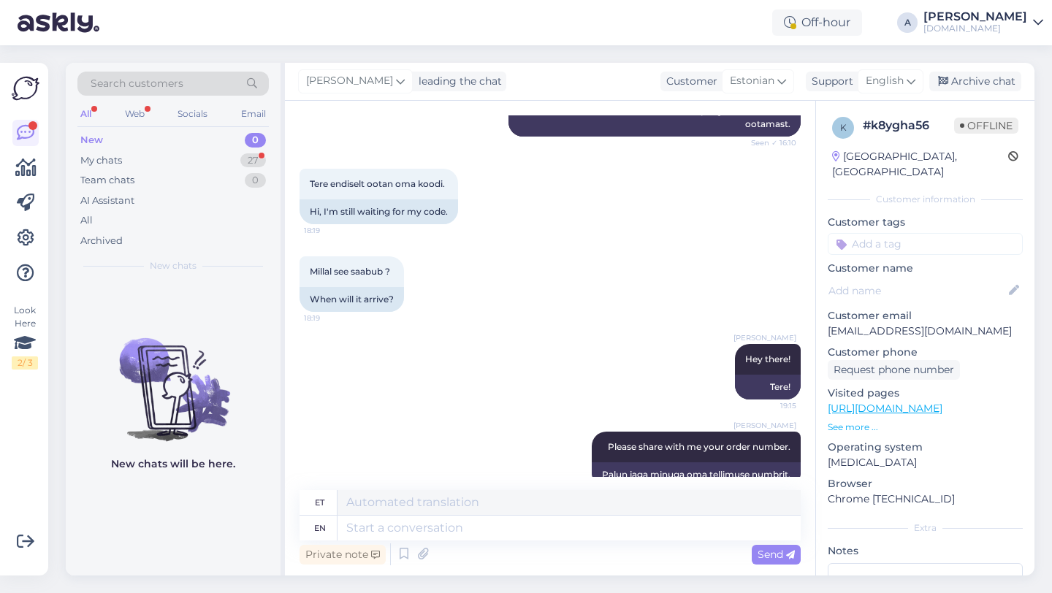
click at [883, 233] on input at bounding box center [925, 244] width 195 height 22
type input "orde"
click at [923, 278] on span "Order_delay" at bounding box center [924, 282] width 53 height 9
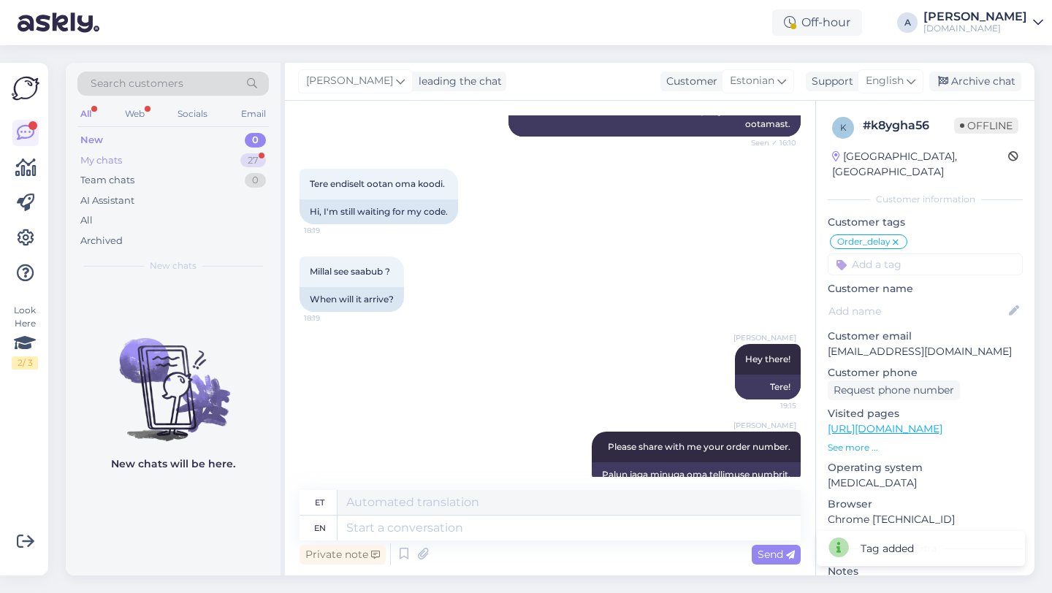
click at [245, 157] on div "27" at bounding box center [253, 160] width 26 height 15
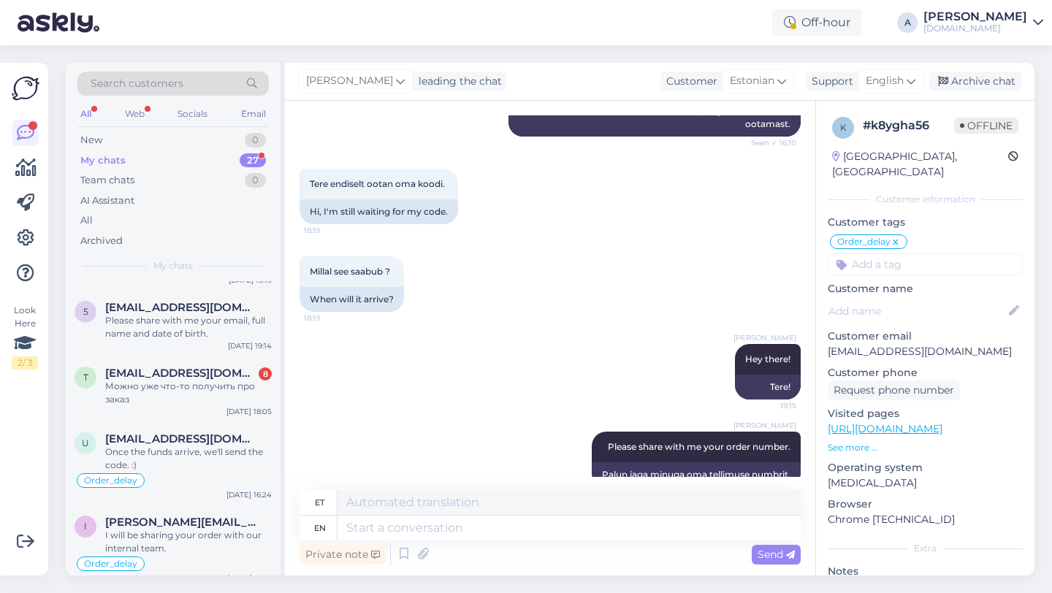
scroll to position [232, 0]
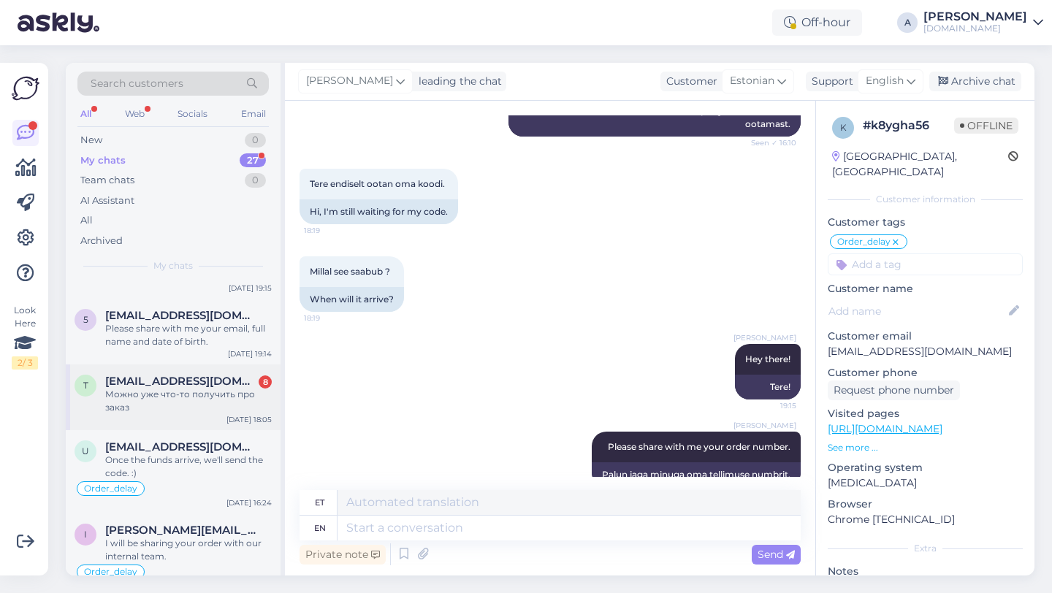
click at [156, 399] on div "Можно уже что-то получить про заказ" at bounding box center [188, 401] width 167 height 26
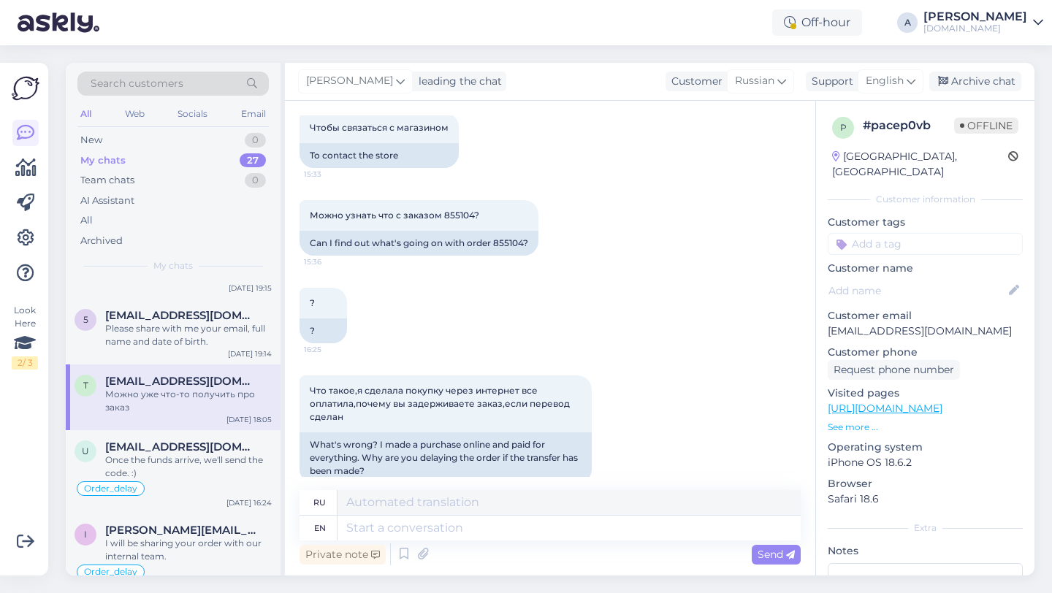
scroll to position [2164, 0]
drag, startPoint x: 473, startPoint y: 229, endPoint x: 444, endPoint y: 223, distance: 29.9
click at [444, 218] on span "Можно узнать что с заказом 855104?" at bounding box center [394, 212] width 169 height 11
copy span "855104"
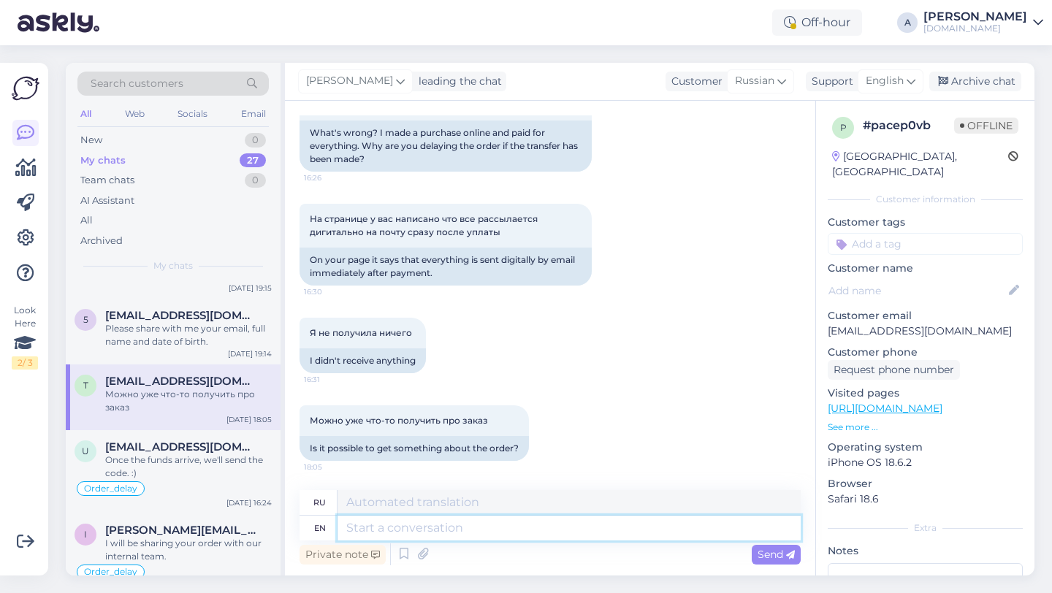
click at [417, 525] on textarea at bounding box center [568, 528] width 463 height 25
type textarea "We apo"
type textarea "Мы"
type textarea "We apologiz"
type textarea "Мы аполон"
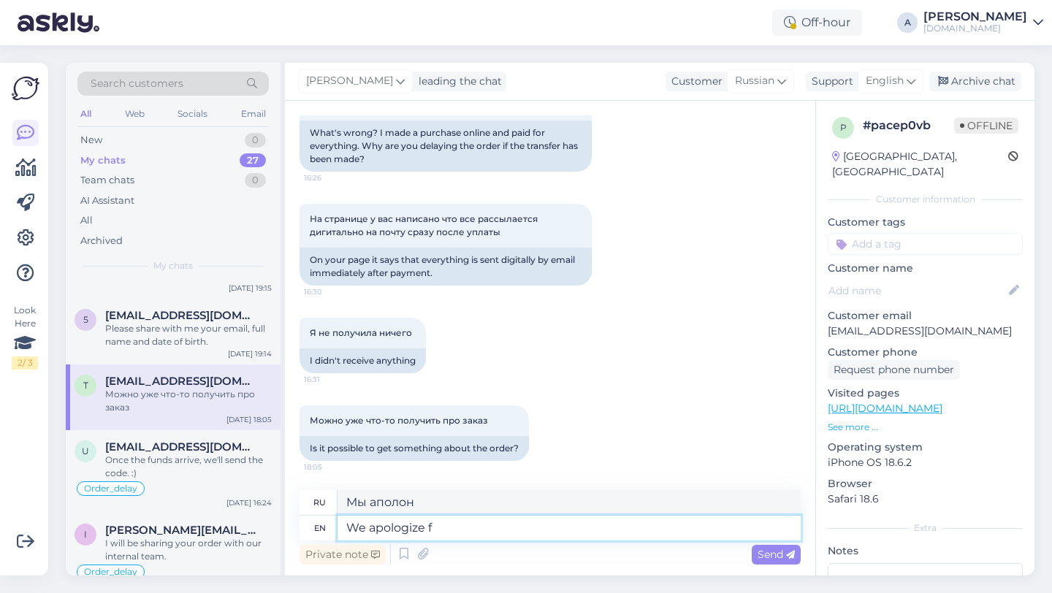
type textarea "We apologize fo"
type textarea "Приносим извинения."
type textarea "We apologize for the d"
type textarea "Приносим извинения за"
type textarea "We apologize for the delay."
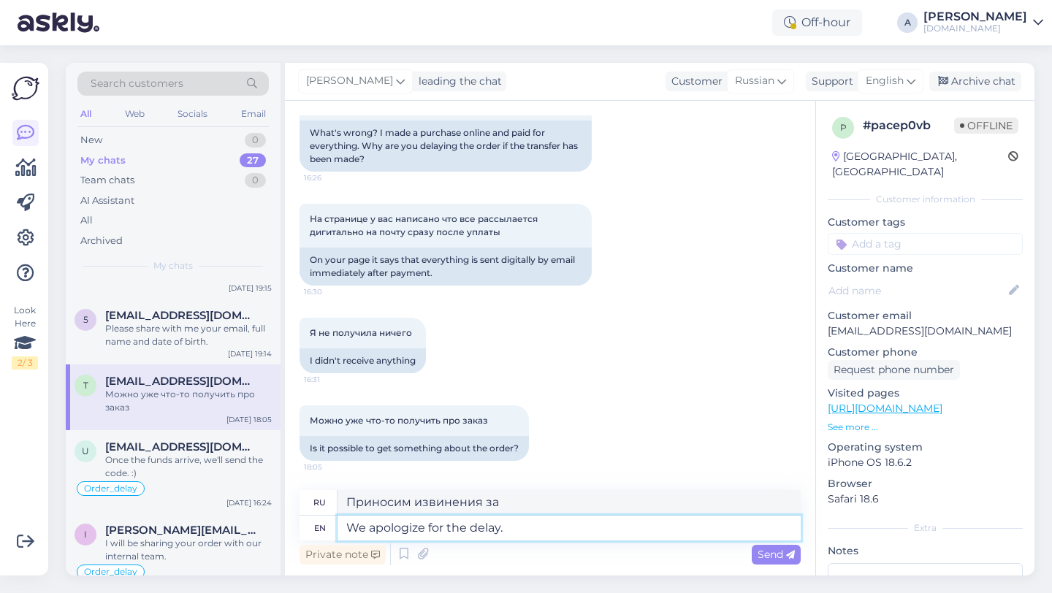
type textarea "Приносим извинения за задержку."
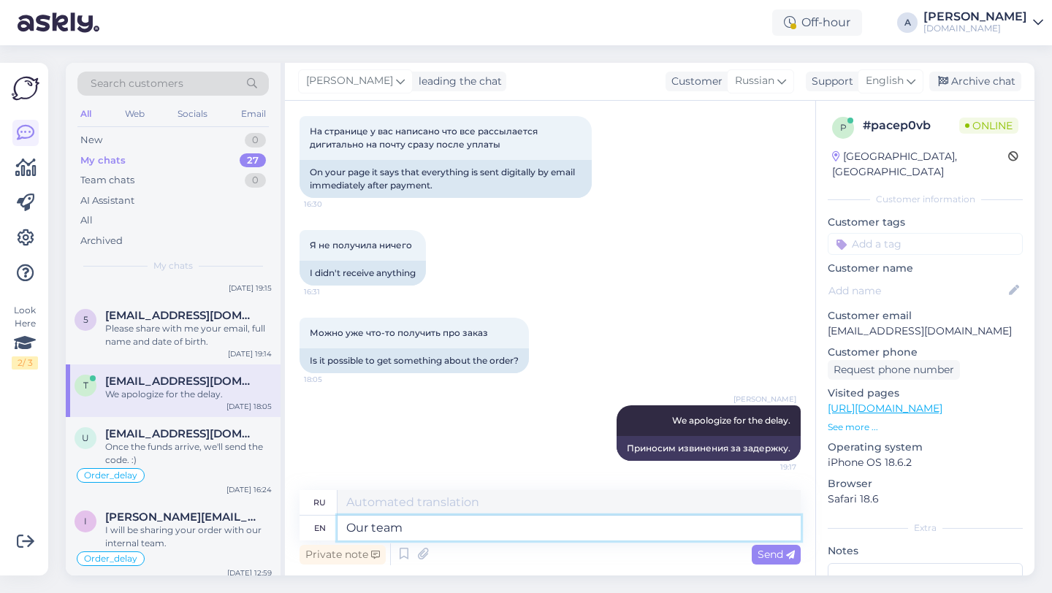
type textarea "Our team"
type textarea "Наш"
type textarea "Our team is"
type textarea "Наша команда"
type textarea "Our team is w"
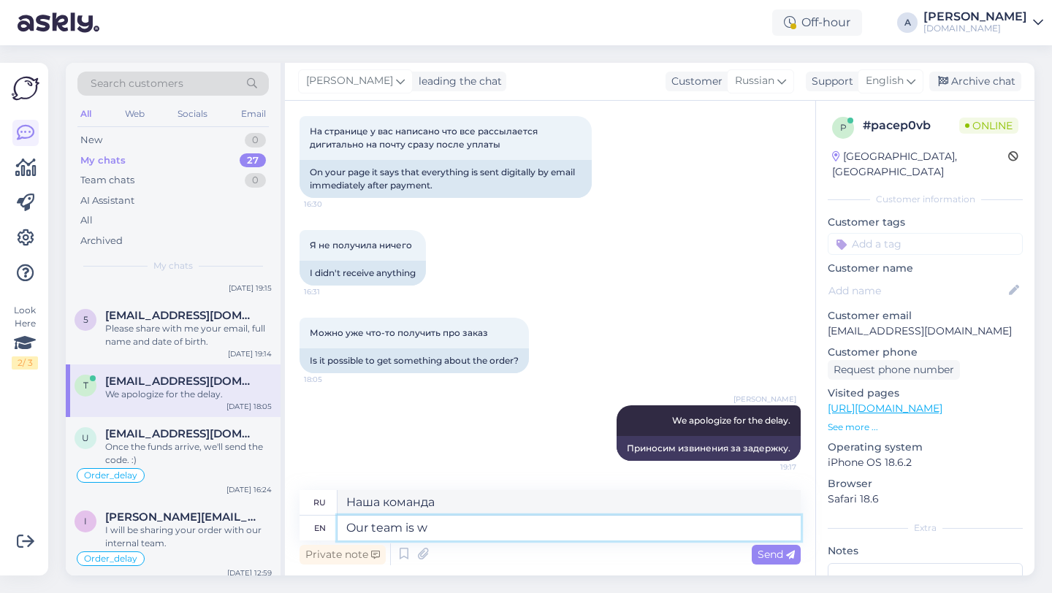
type textarea "Наша команда — это"
type textarea "Our team is working to se"
type textarea "Наша команда работает"
type textarea "Our team is working to send"
type textarea "[PERSON_NAME] команда работает над тем, чтобы"
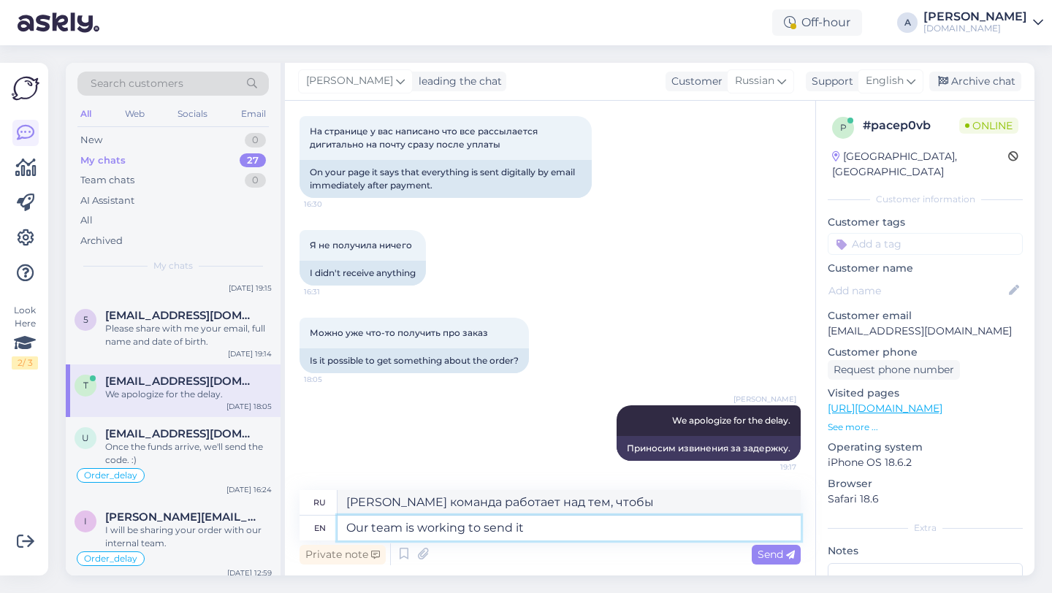
type textarea "Our team is working to send it"
type textarea "[PERSON_NAME] команда работает над отправкой"
type textarea "Our team is working to send it as"
type textarea "[PERSON_NAME] команда работает над тем, чтобы отправить его как можно скорее."
type textarea "Our team is working to send it as soon as possible."
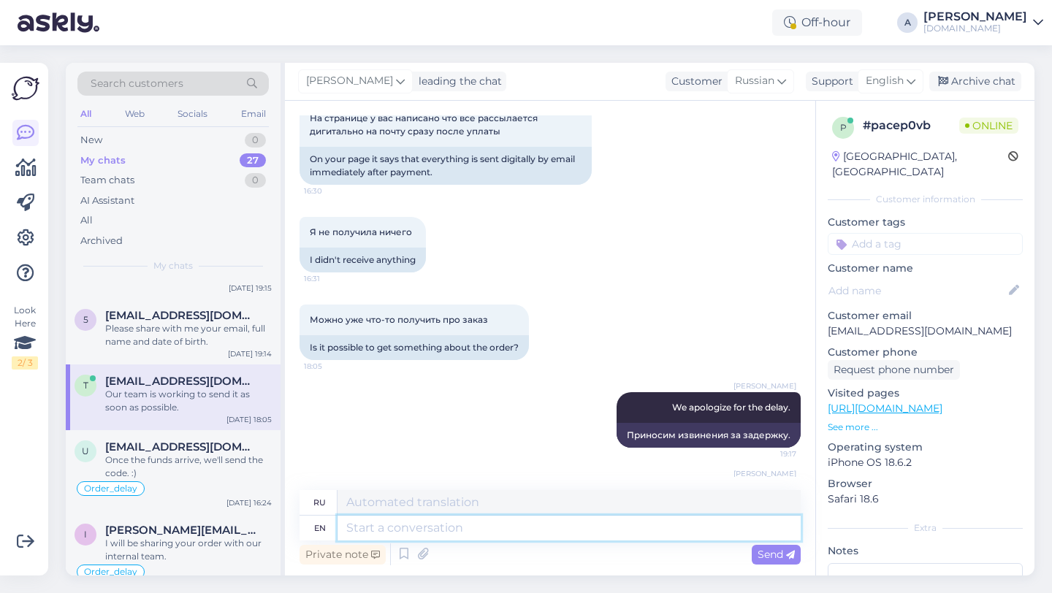
scroll to position [2676, 0]
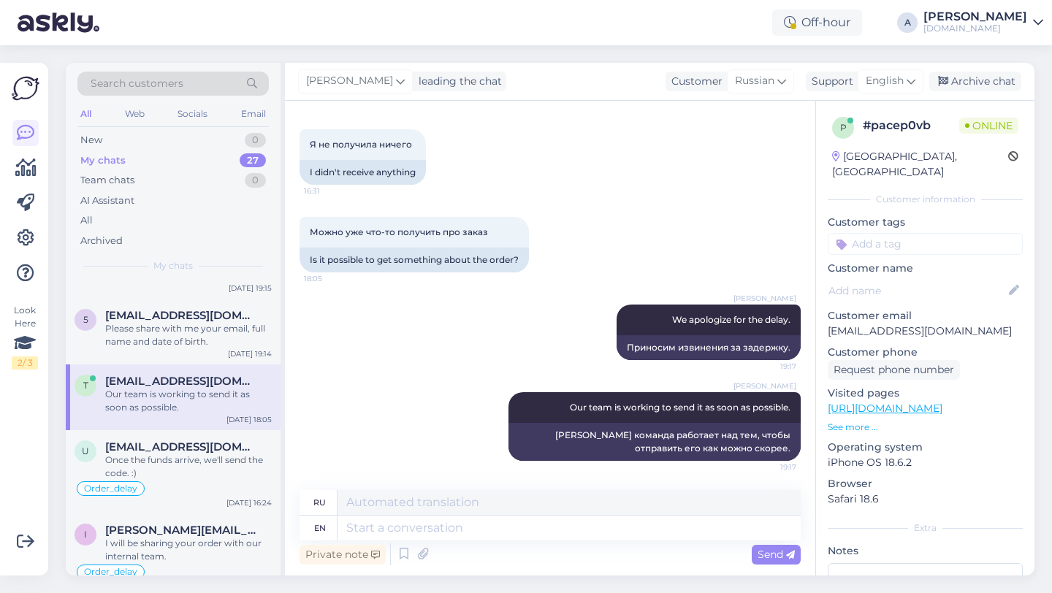
click at [888, 237] on input at bounding box center [925, 244] width 195 height 22
type input "orde"
click at [909, 275] on div "Order_delay" at bounding box center [925, 282] width 68 height 15
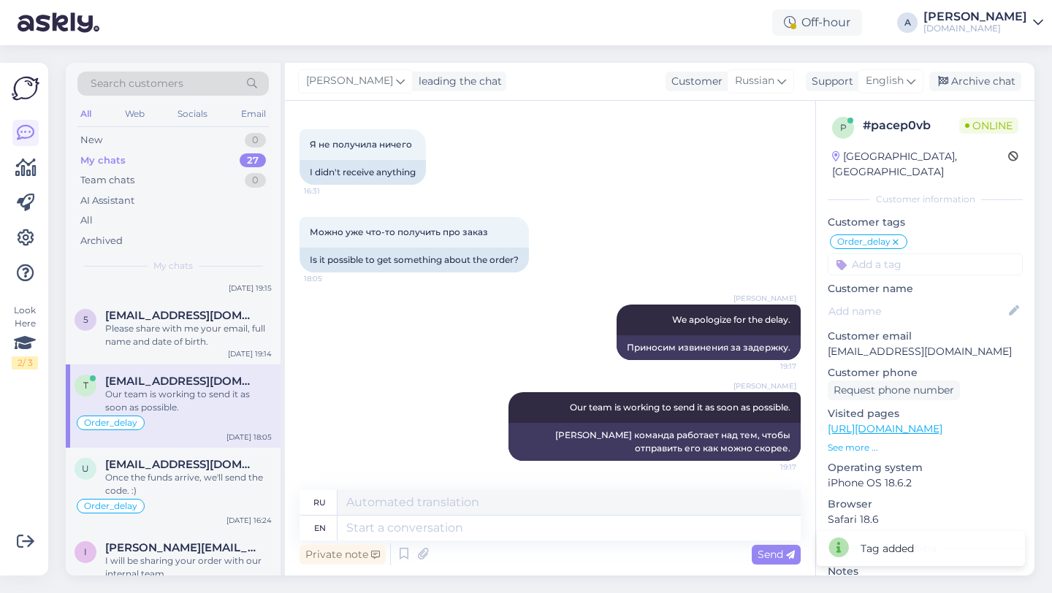
scroll to position [0, 0]
